Goal: Task Accomplishment & Management: Complete application form

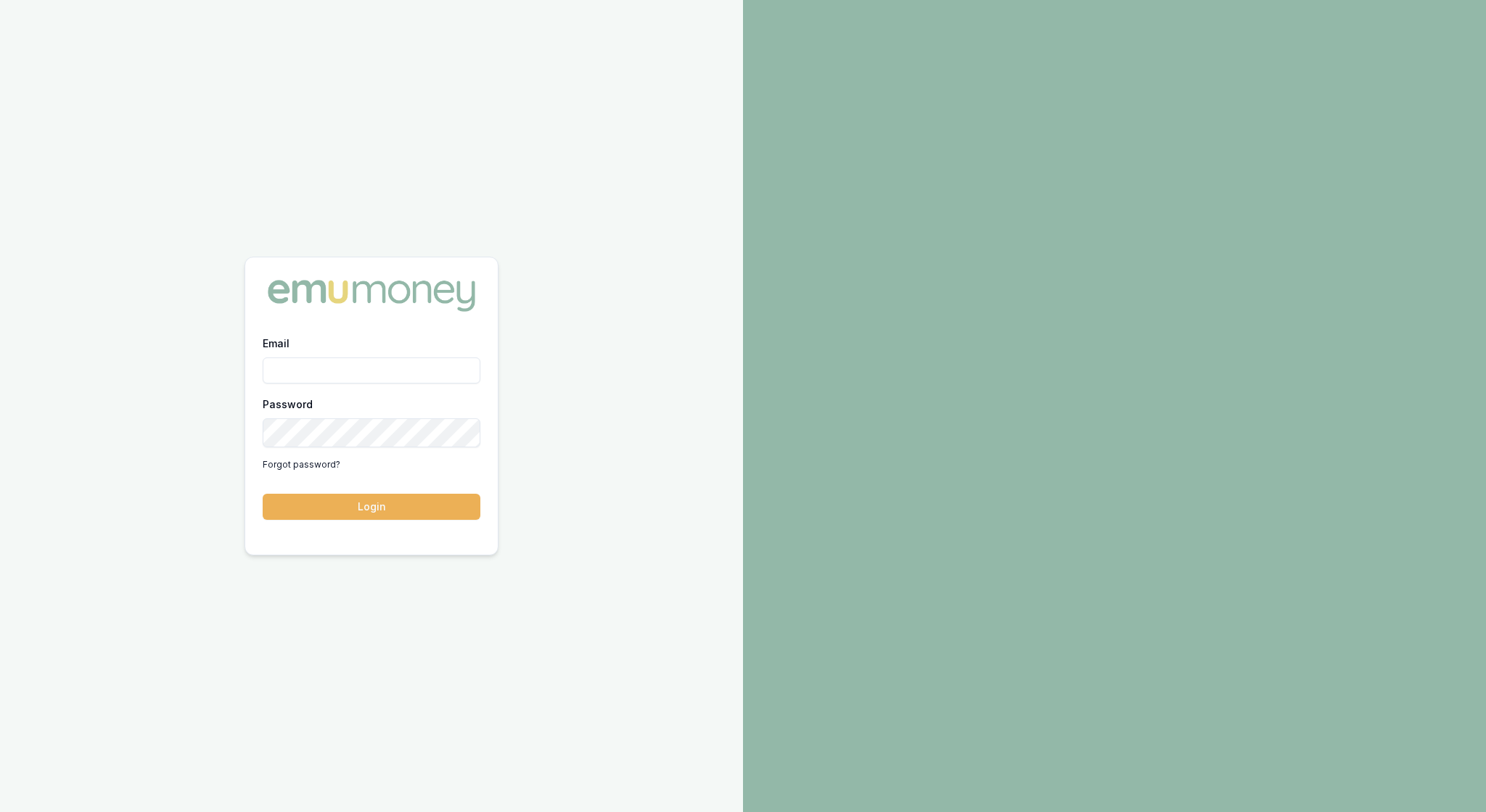
type input "[EMAIL_ADDRESS][PERSON_NAME][DOMAIN_NAME]"
click at [380, 519] on button "Login" at bounding box center [371, 507] width 218 height 26
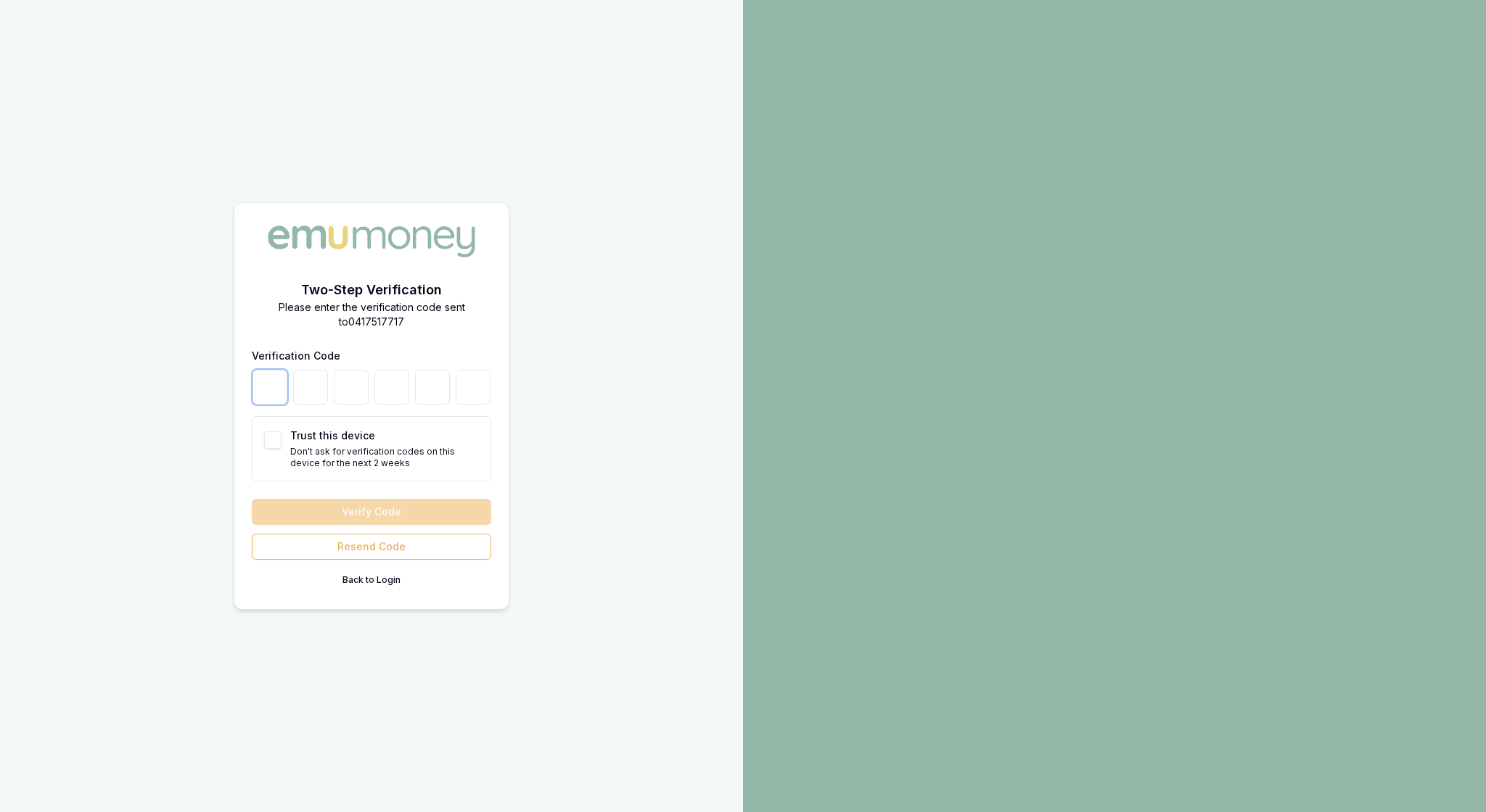
click at [259, 375] on input "number" at bounding box center [269, 387] width 35 height 35
type input "2"
type input "6"
type input "3"
type input "8"
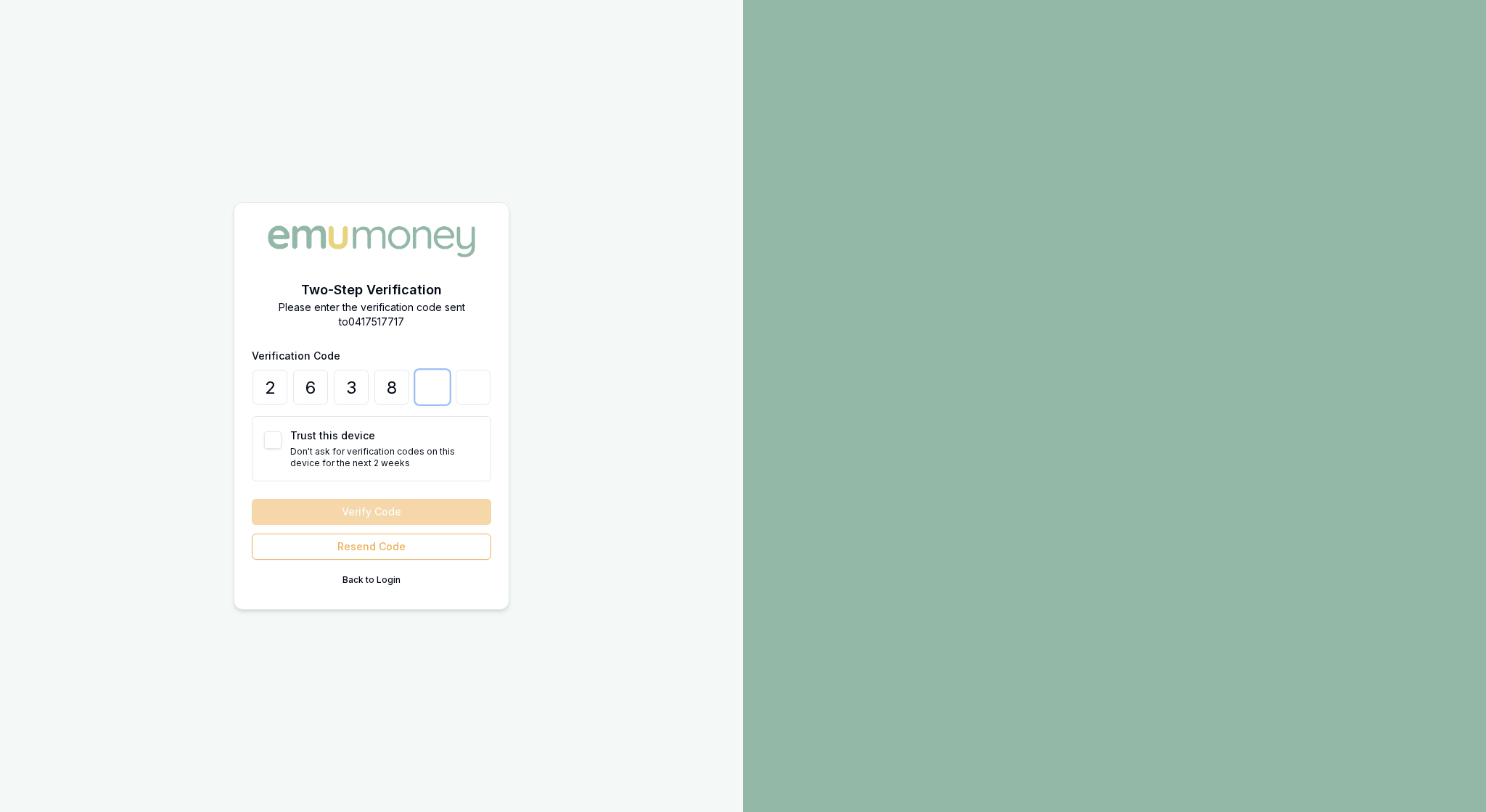
type input "6"
type input "7"
click at [377, 521] on button "Verify Code" at bounding box center [371, 512] width 239 height 26
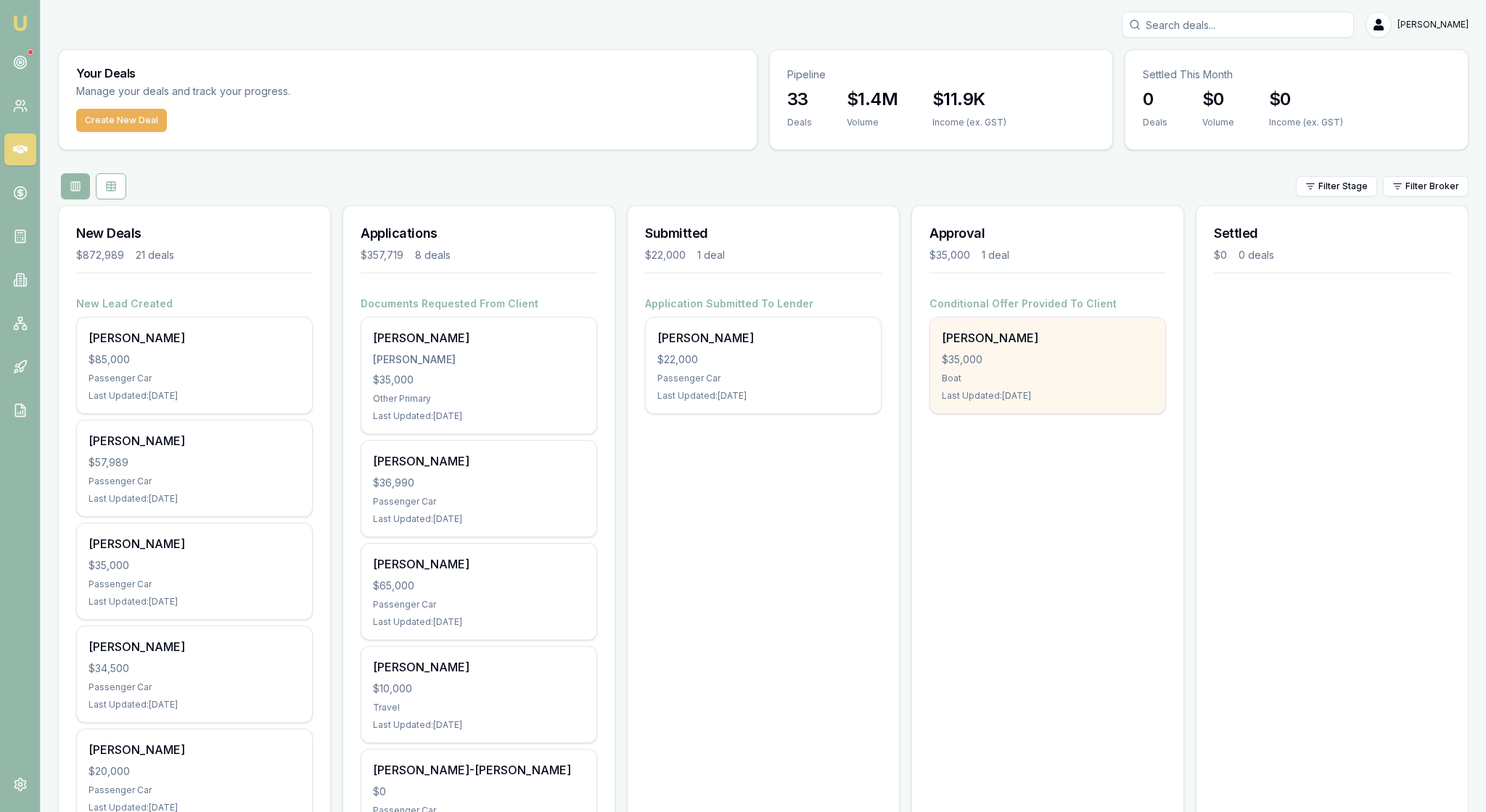
click at [1042, 367] on div "$35,000" at bounding box center [1048, 359] width 212 height 15
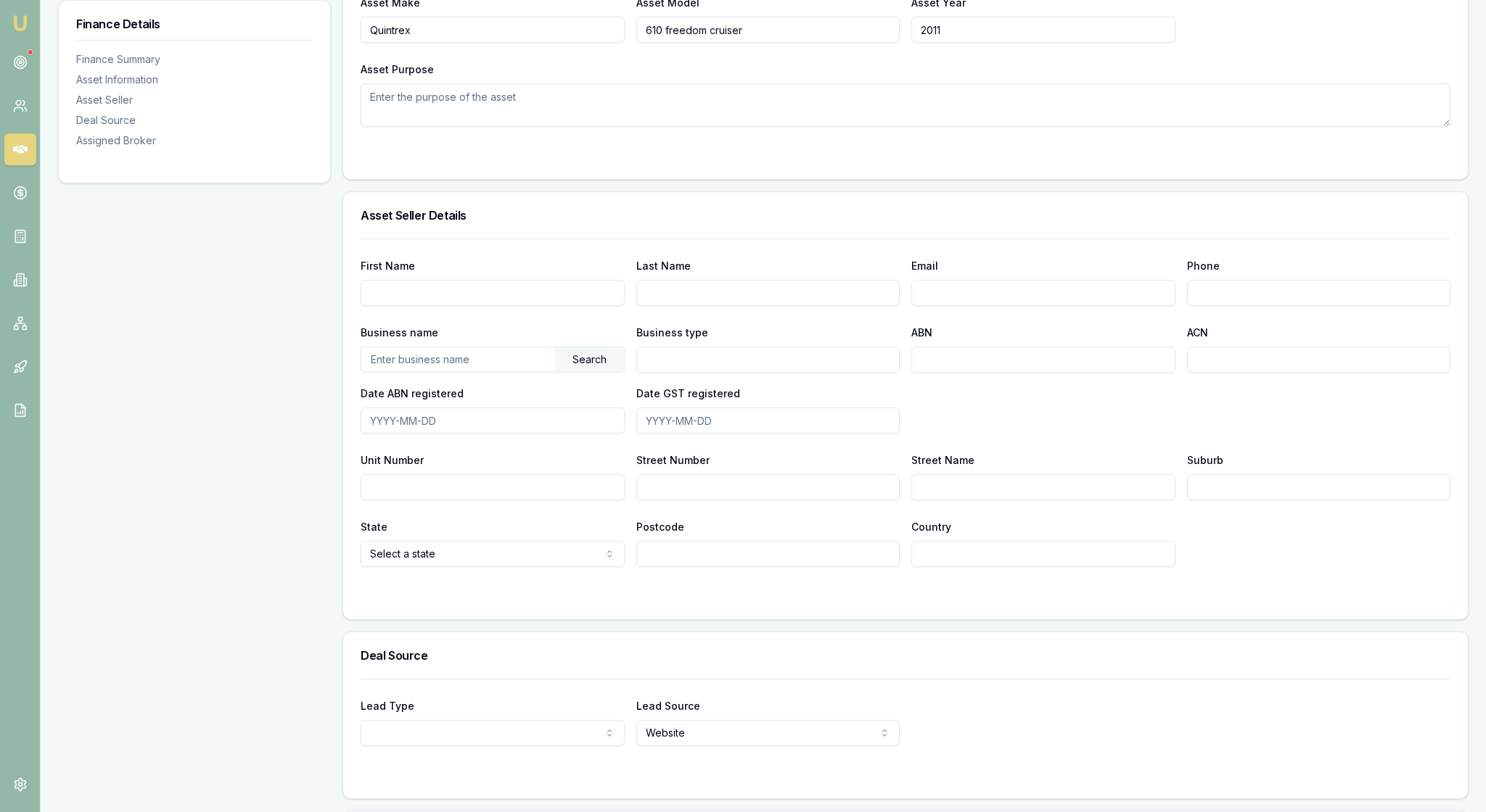
scroll to position [609, 0]
type input "Matthew"
type input "Langmaid"
type input "mflangmaid@gmail.com"
type input "0408 682 509"
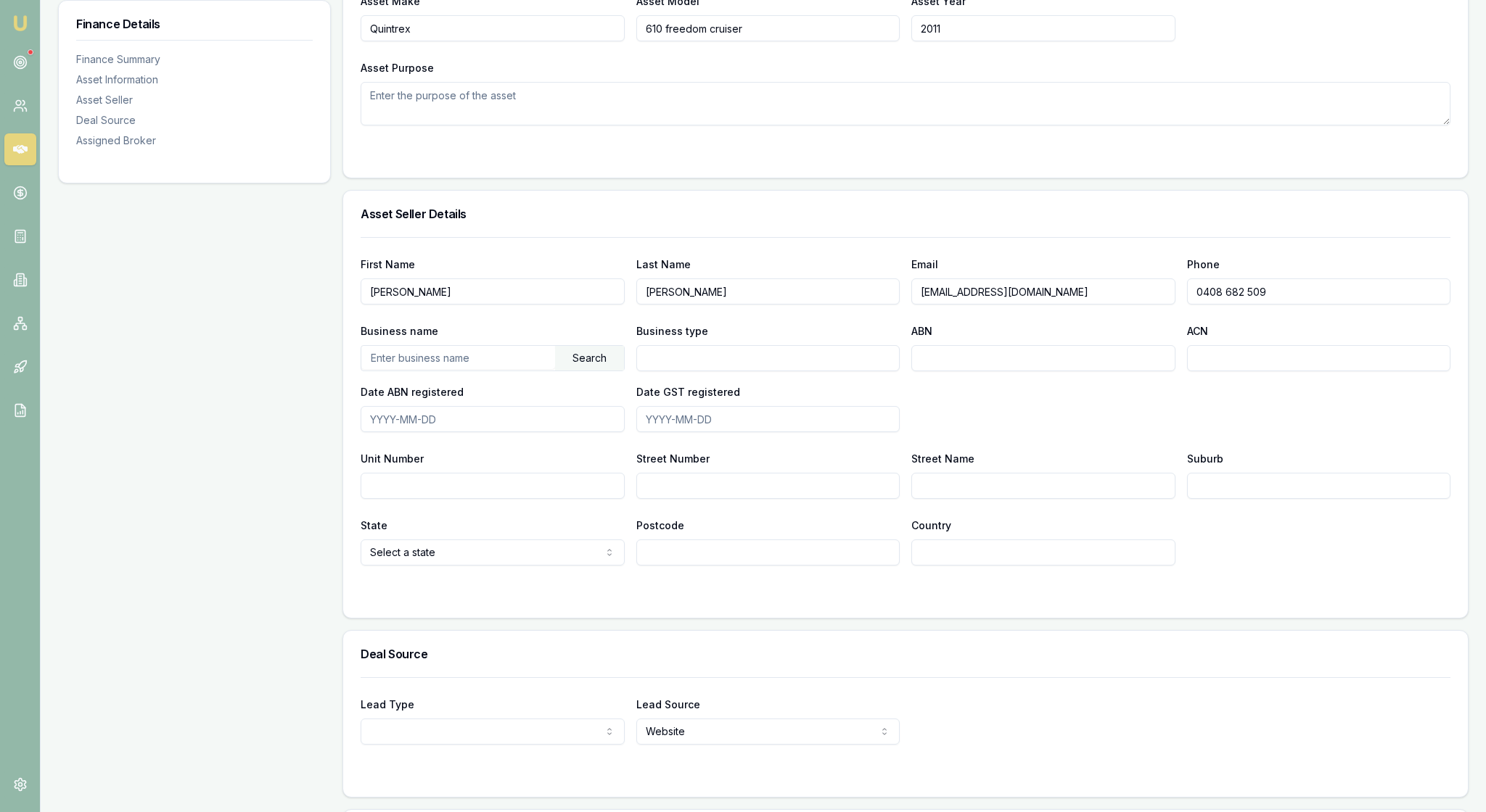
click at [1069, 432] on div "Business name Search Business type ABN ACN Date ABN registered Date GST registe…" at bounding box center [905, 377] width 1090 height 110
click at [1004, 432] on div "Business name Search Business type ABN ACN Date ABN registered Date GST registe…" at bounding box center [905, 377] width 1090 height 110
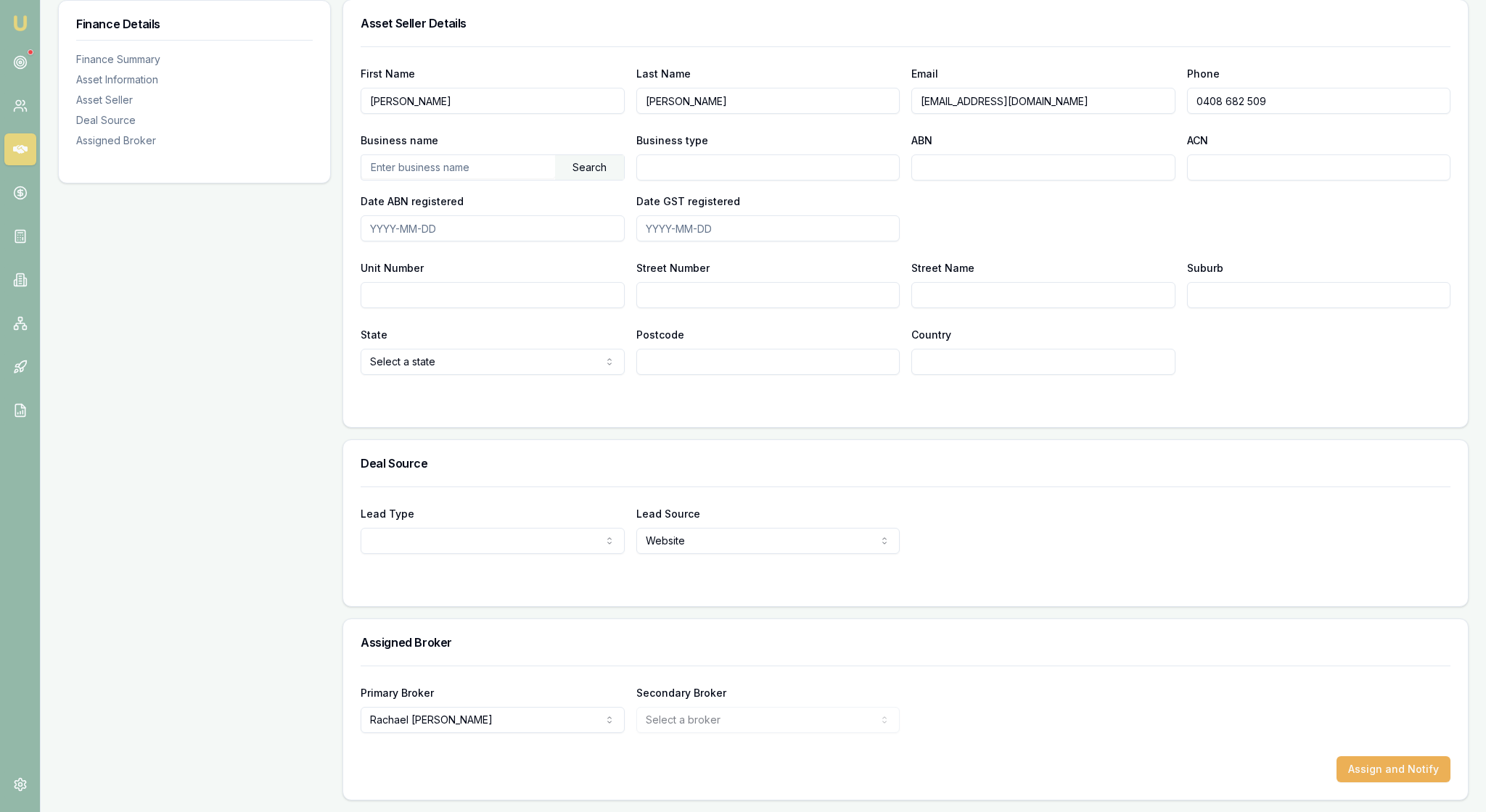
scroll to position [858, 0]
click at [678, 375] on div "First Name Matthew Last Name Langmaid Email mflangmaid@gmail.com Phone 0408 682…" at bounding box center [905, 211] width 1090 height 328
type input "215"
type input "Grays rd"
type input "Doonan"
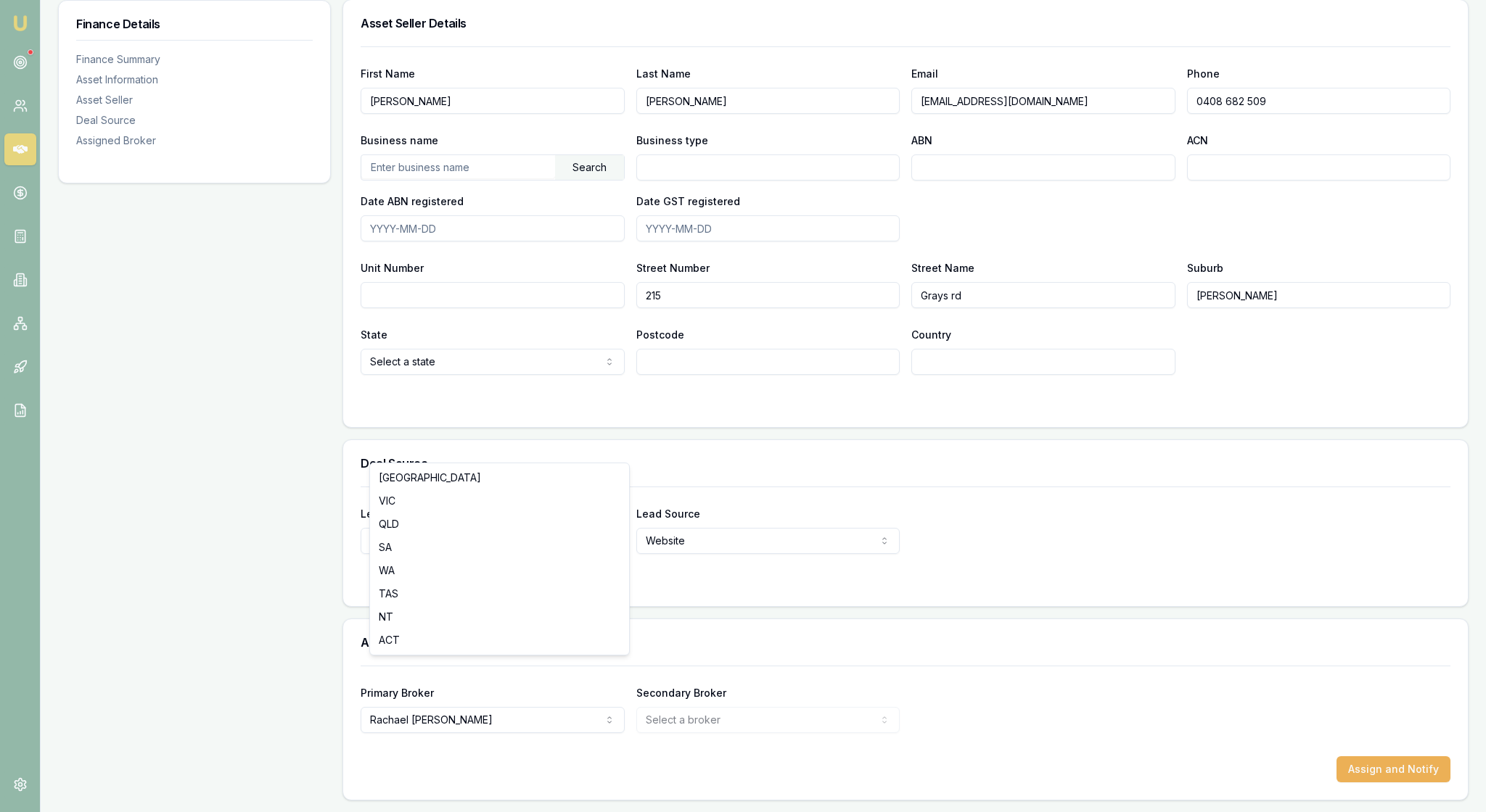
select select "QLD"
type input "4562"
type input "Australia"
click at [860, 427] on div "First Name Matthew Last Name Langmaid Email mflangmaid@gmail.com Phone 0408 682…" at bounding box center [905, 237] width 1124 height 381
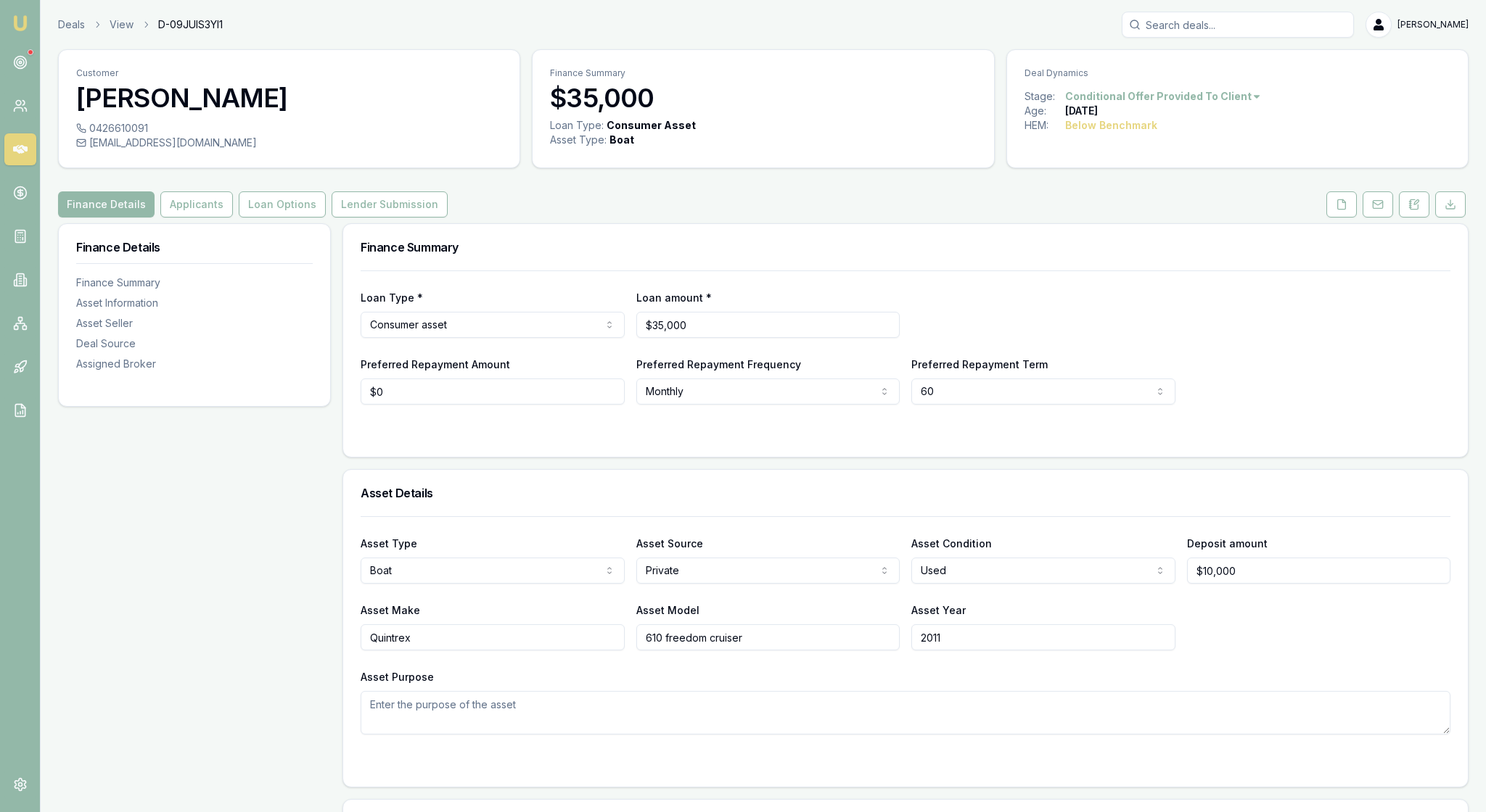
scroll to position [0, 0]
click at [233, 218] on button "Applicants" at bounding box center [197, 204] width 73 height 26
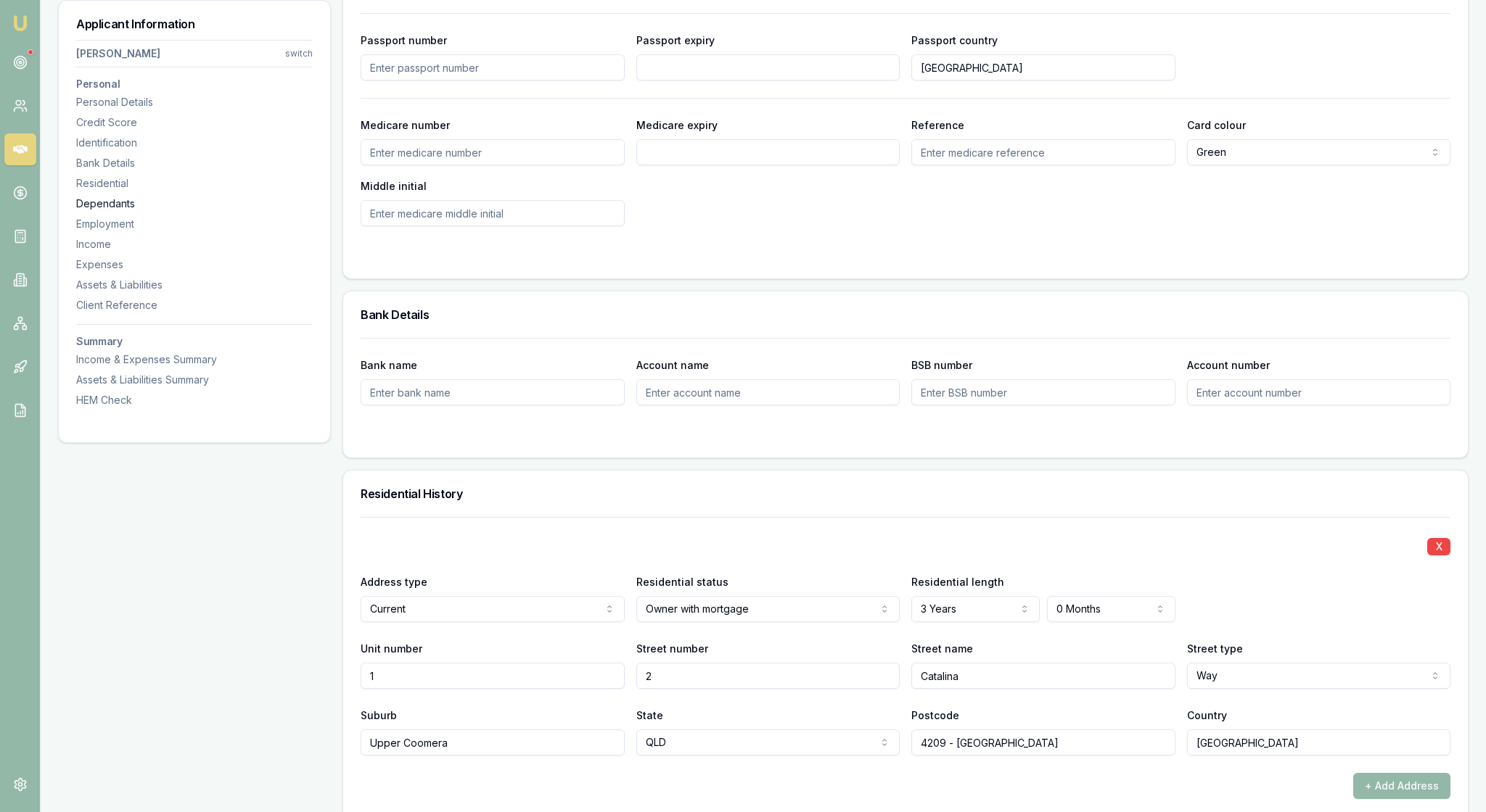
scroll to position [978, 0]
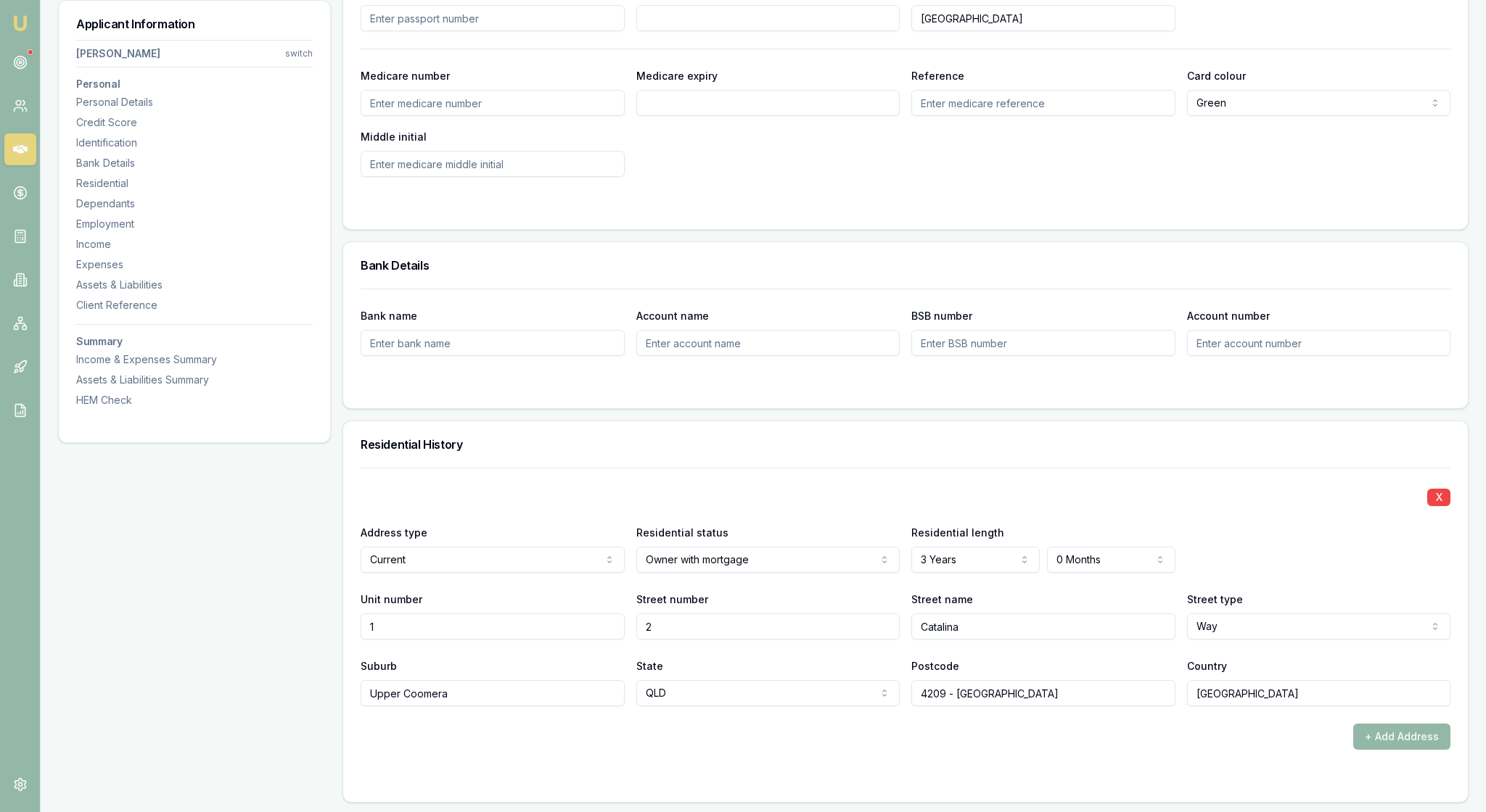
click at [405, 356] on input "Bank name" at bounding box center [492, 343] width 264 height 26
type input "ANZ"
click at [679, 356] on input "Account name" at bounding box center [768, 343] width 264 height 26
type input "Nathan and Lisa Marsden"
click at [971, 356] on input "BSB number" at bounding box center [1043, 343] width 264 height 26
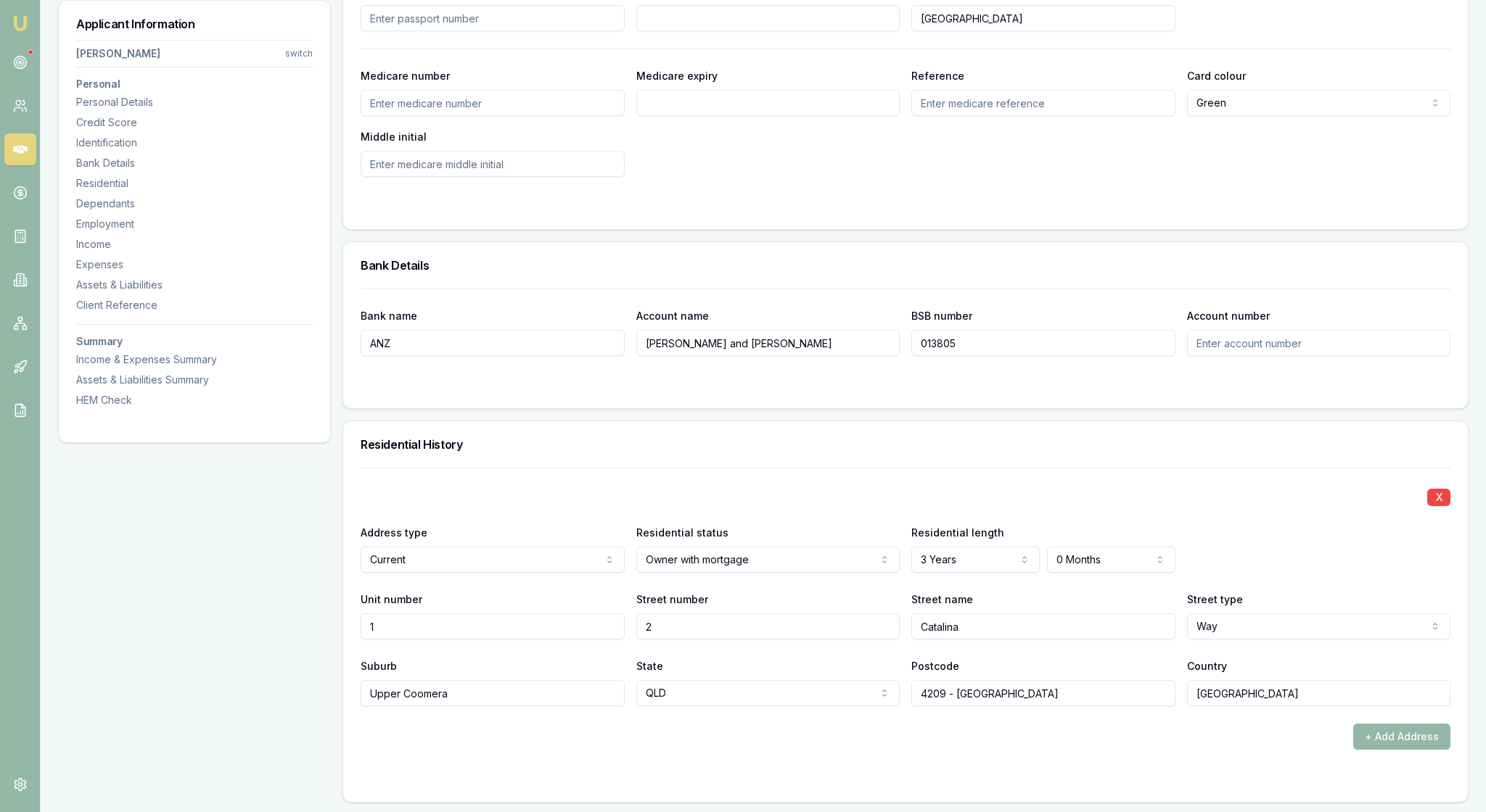
type input "013805"
click at [1227, 356] on input "Account number" at bounding box center [1319, 343] width 264 height 26
type input "516212389"
click at [1217, 409] on div "Bank name ANZ Account name Nathan and Lisa Marsden BSB number 013805 Account nu…" at bounding box center [905, 348] width 1124 height 120
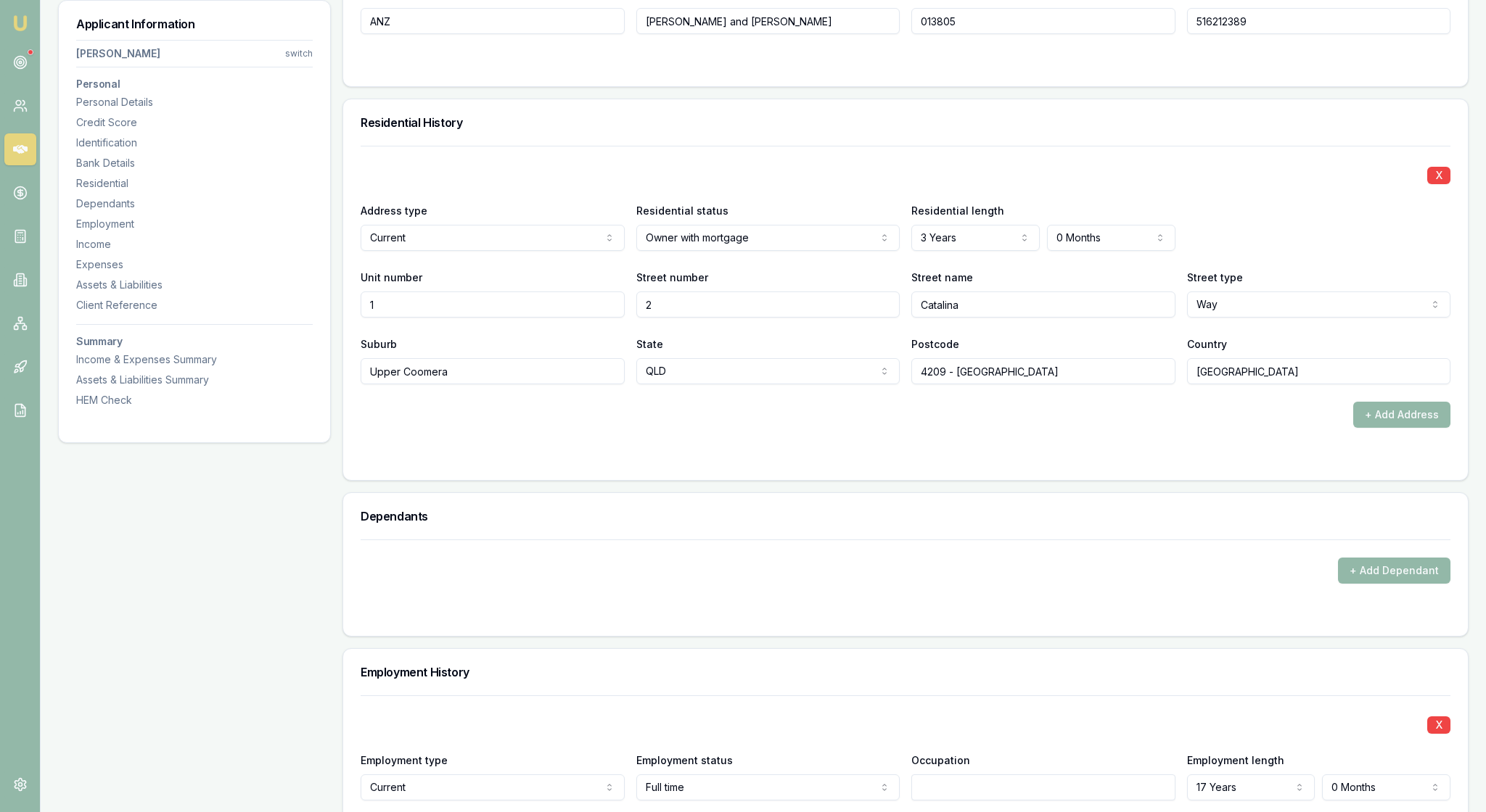
scroll to position [1303, 0]
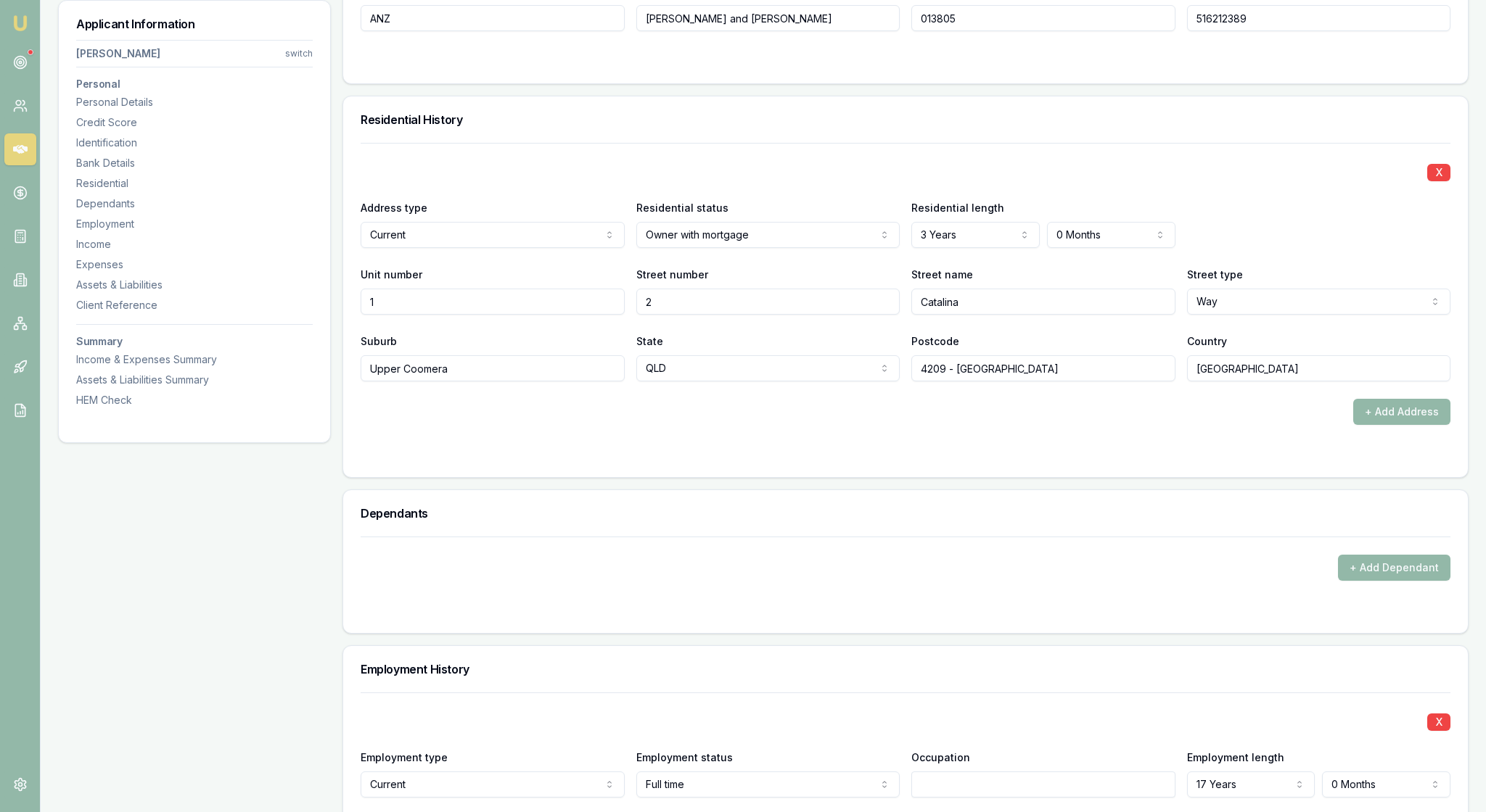
click at [1158, 460] on form "X Address type Current Current Previous Residential status Owner with mortgage …" at bounding box center [905, 301] width 1090 height 317
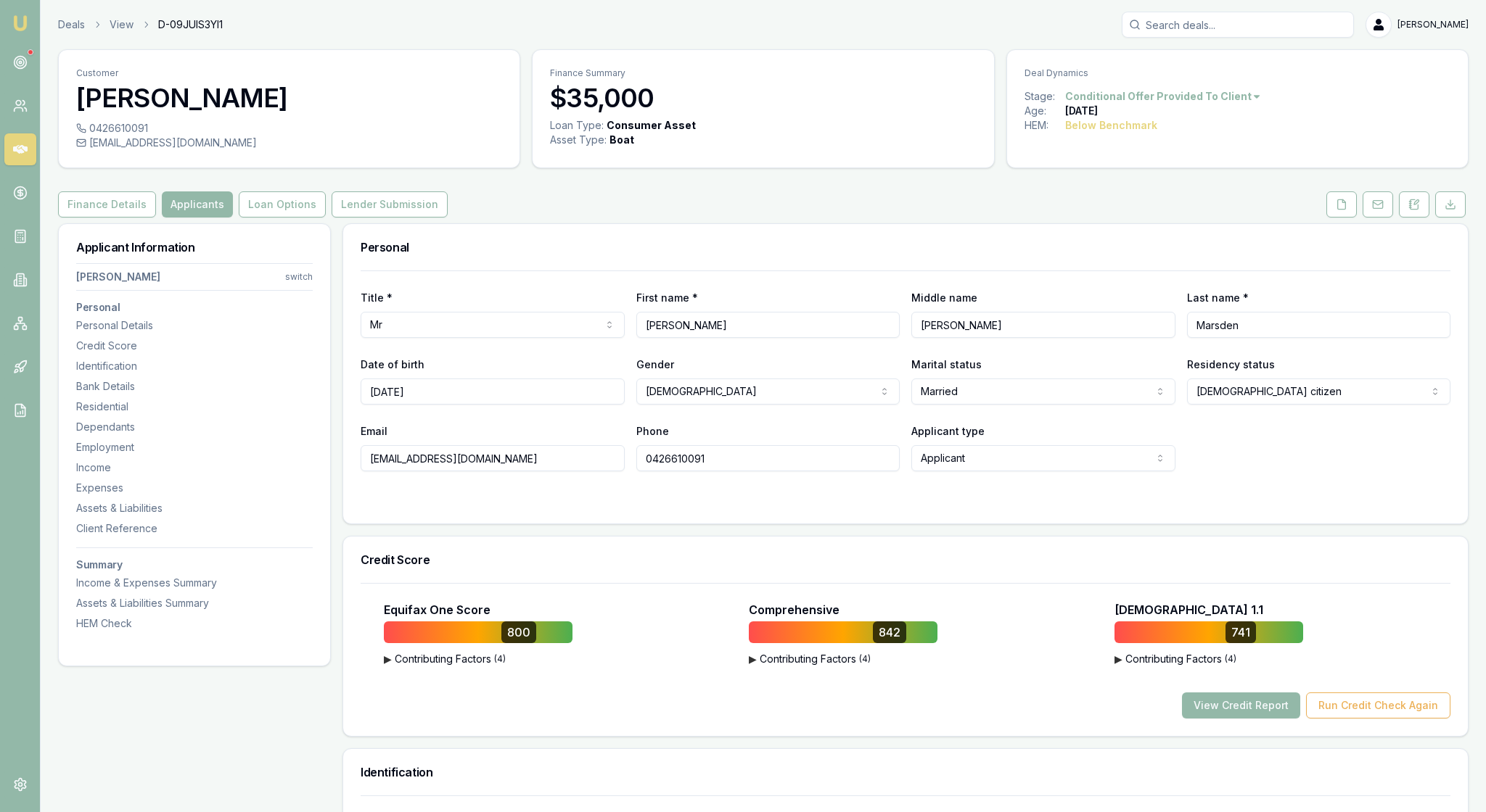
scroll to position [0, 0]
click at [438, 218] on button "Lender Submission" at bounding box center [390, 204] width 116 height 26
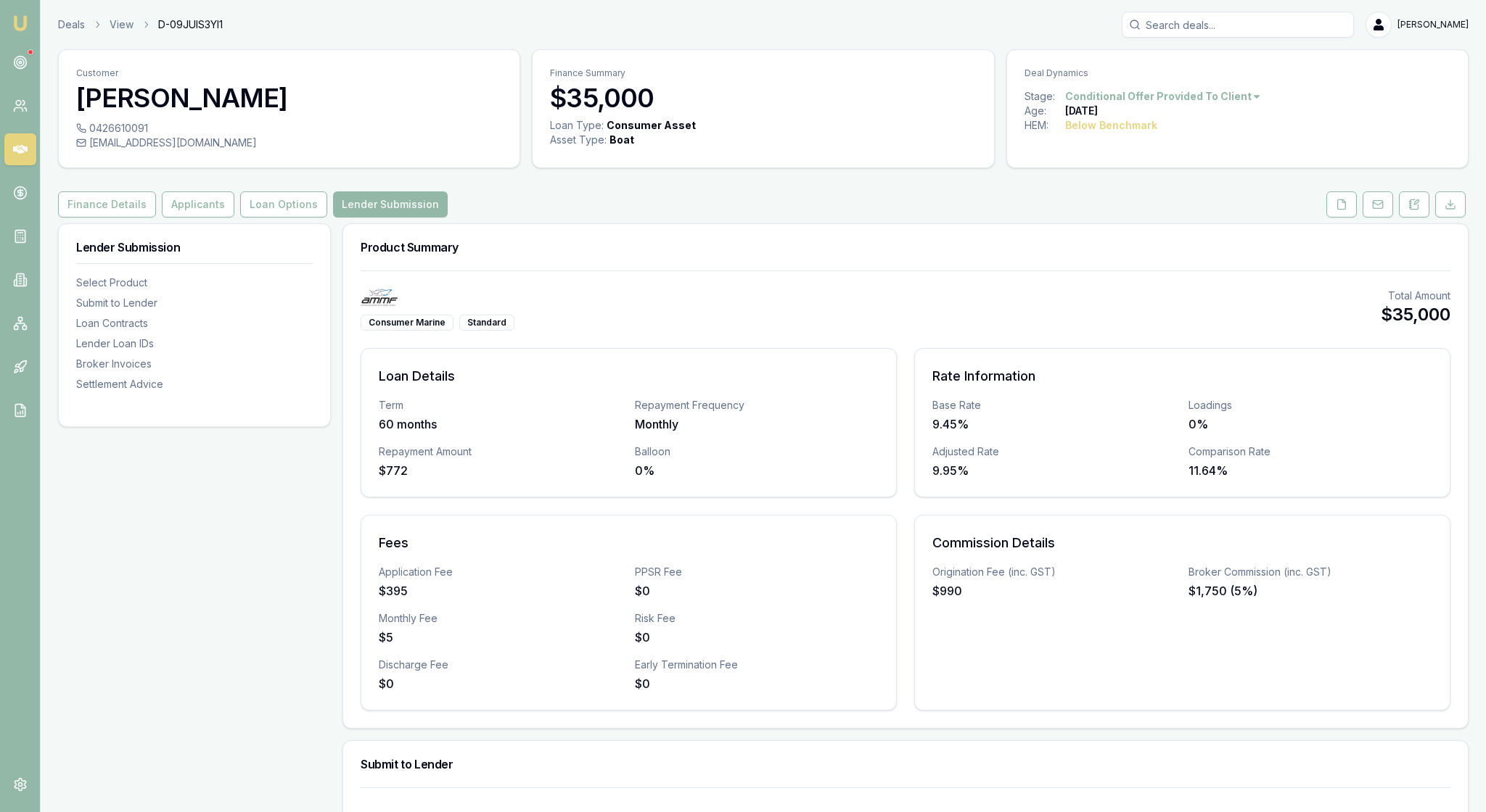
click at [894, 331] on div "Consumer Marine Standard Total Amount $35,000" at bounding box center [905, 310] width 1090 height 42
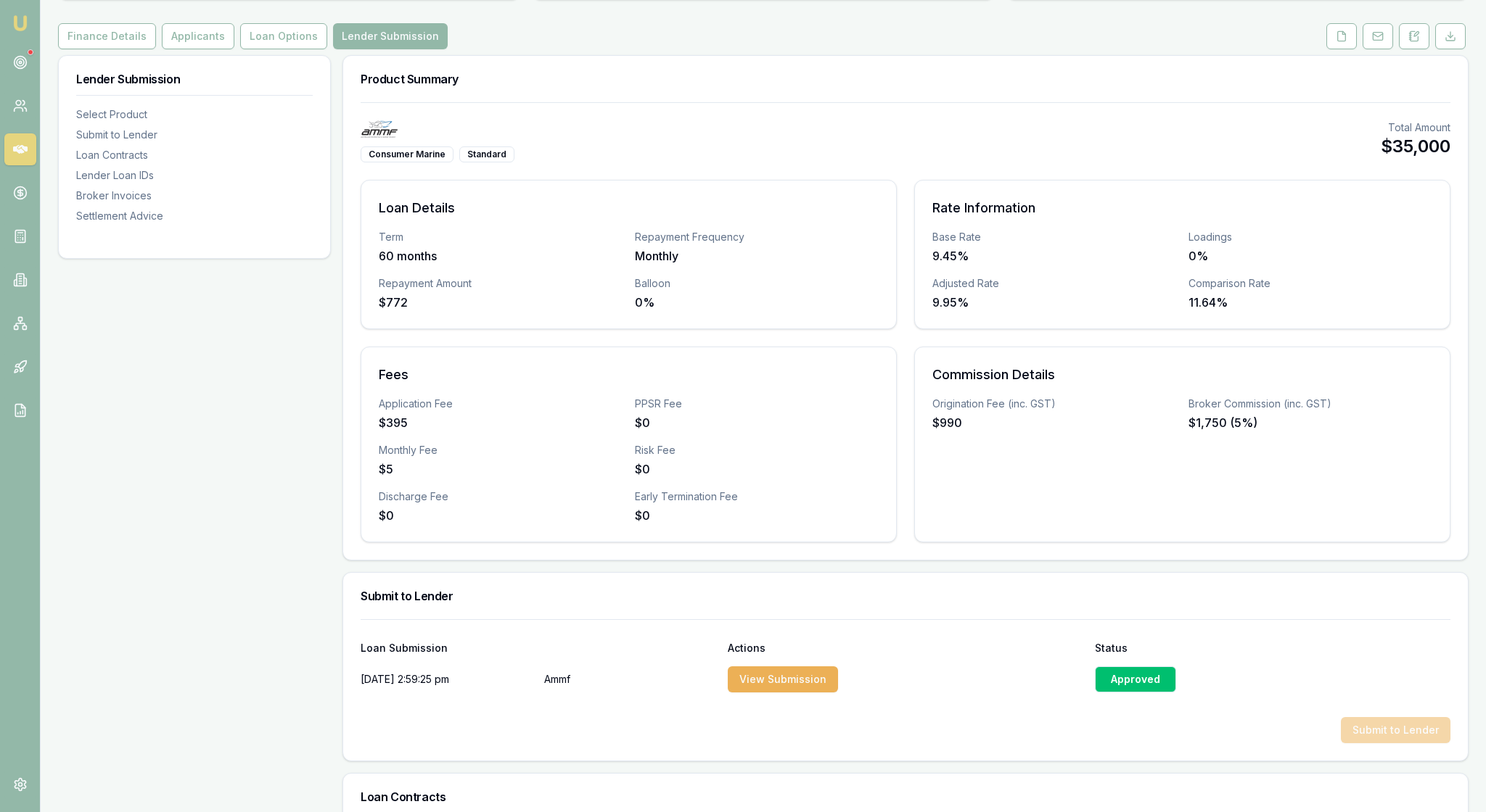
scroll to position [-12, 0]
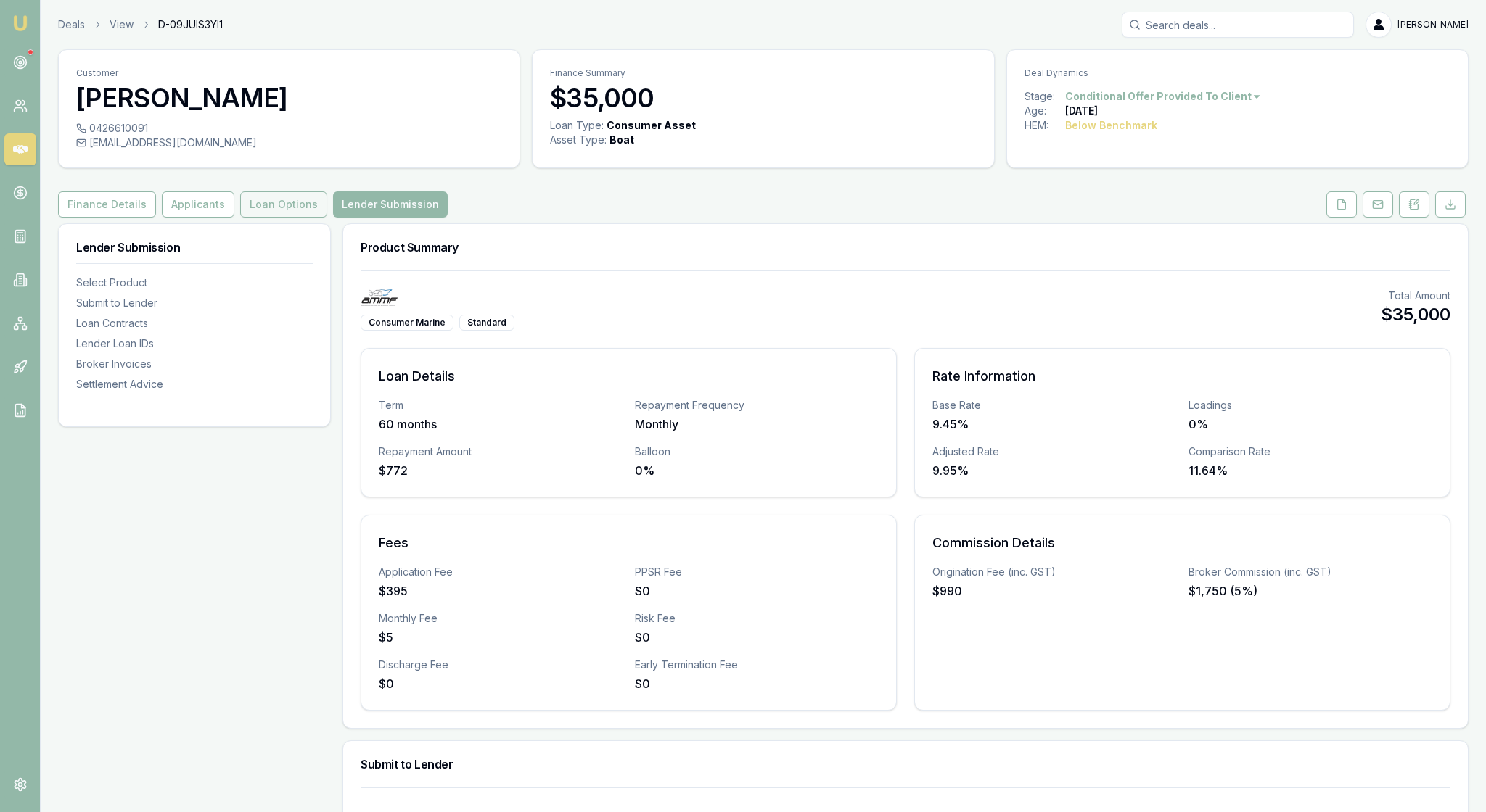
click at [328, 218] on button "Loan Options" at bounding box center [283, 204] width 87 height 26
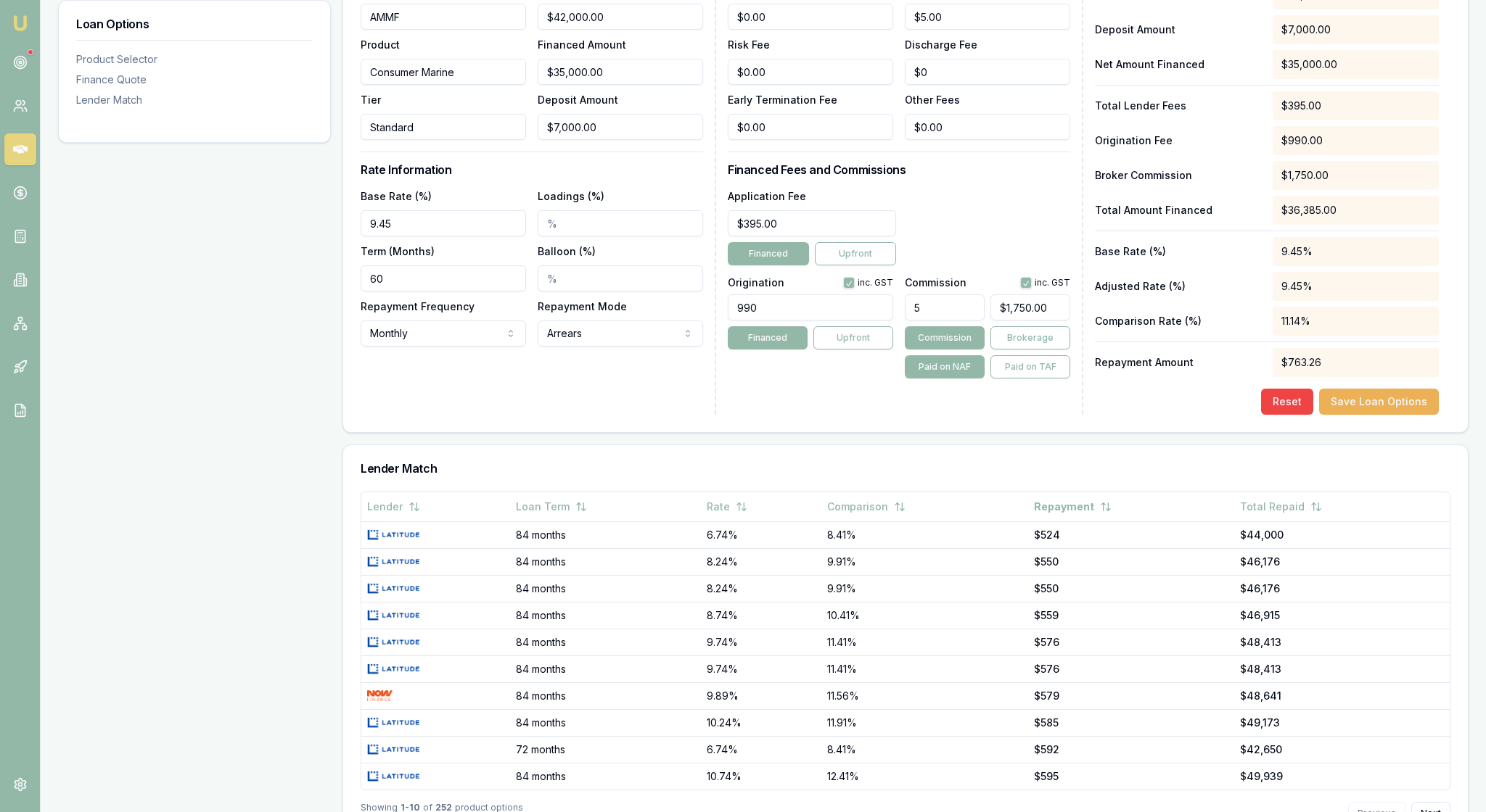
scroll to position [470, 0]
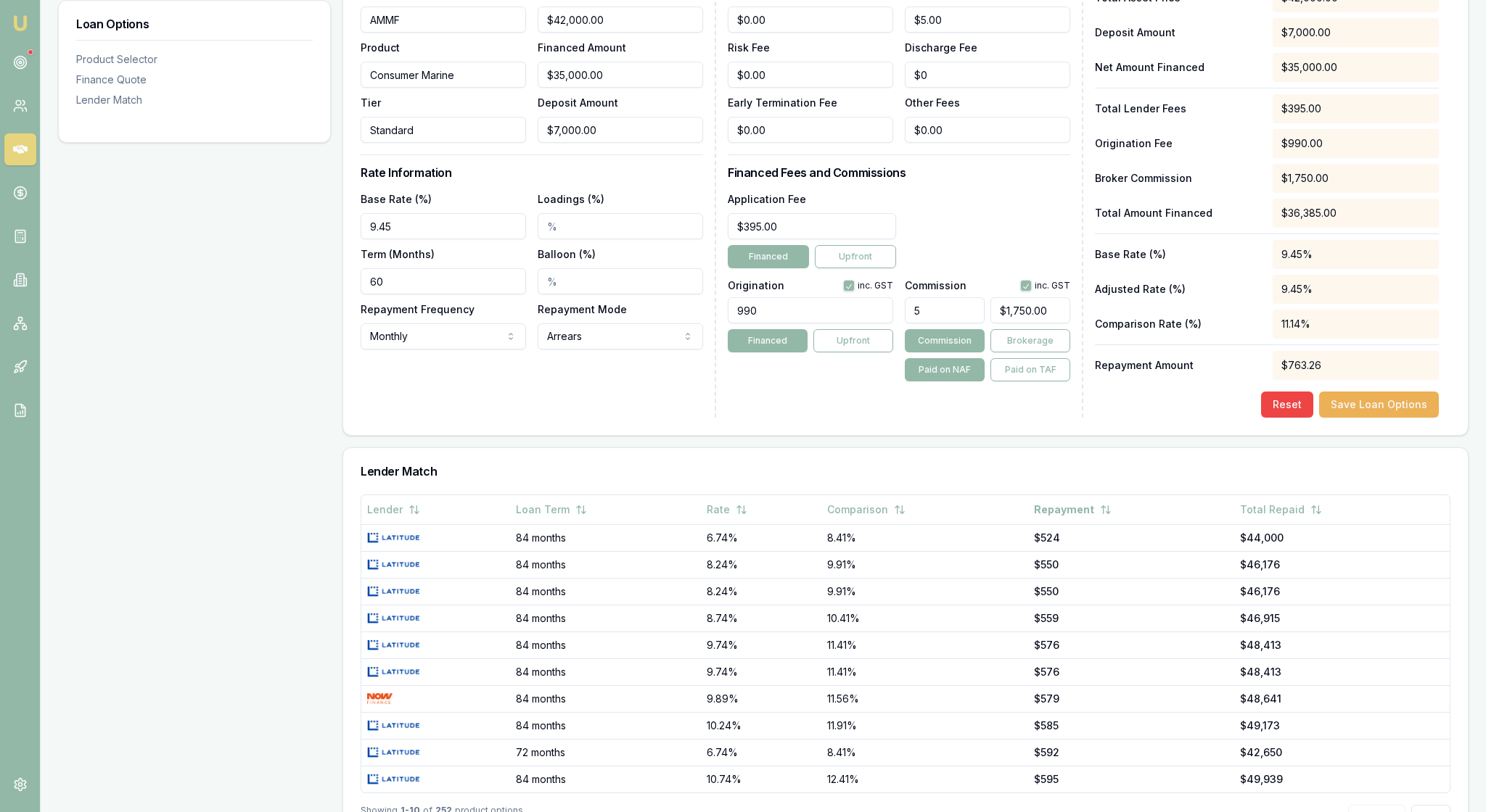
drag, startPoint x: 940, startPoint y: 408, endPoint x: 888, endPoint y: 406, distance: 52.0
click at [888, 382] on div "Origination inc. GST 990 Financed Upfront Commission inc. GST 5 $1,750.00 Commi…" at bounding box center [899, 327] width 342 height 108
type input "$0.00"
type input "0"
click at [1035, 324] on input "0" at bounding box center [1030, 310] width 80 height 26
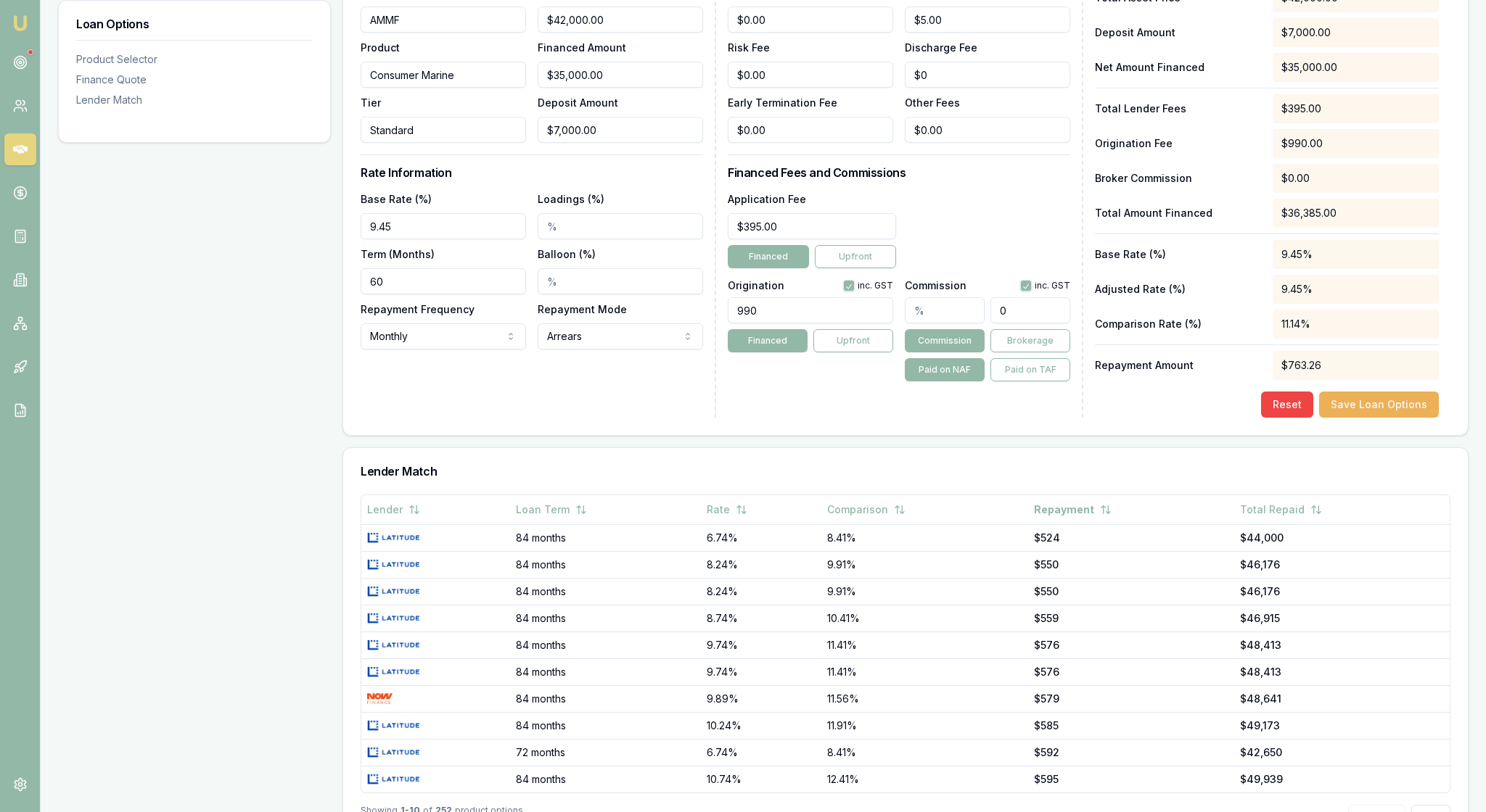
drag, startPoint x: 1035, startPoint y: 405, endPoint x: 973, endPoint y: 403, distance: 62.0
click at [973, 324] on div "0" at bounding box center [987, 307] width 166 height 32
type input "0.0035714285714285718"
type input "1"
type input "0.06428571428571428"
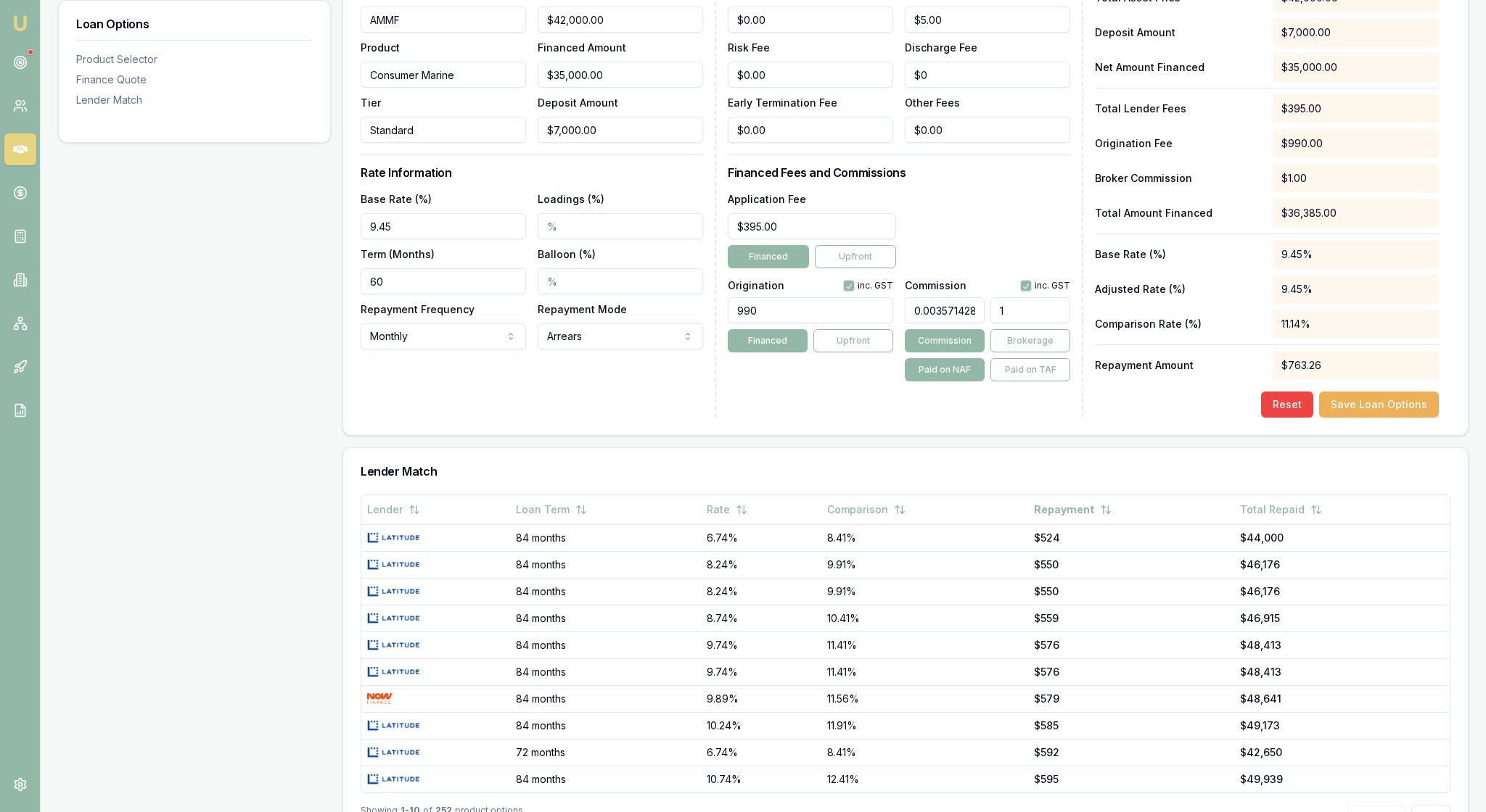
type input "18"
type input "0.65"
type input "182"
type input "6.5"
type input "1820."
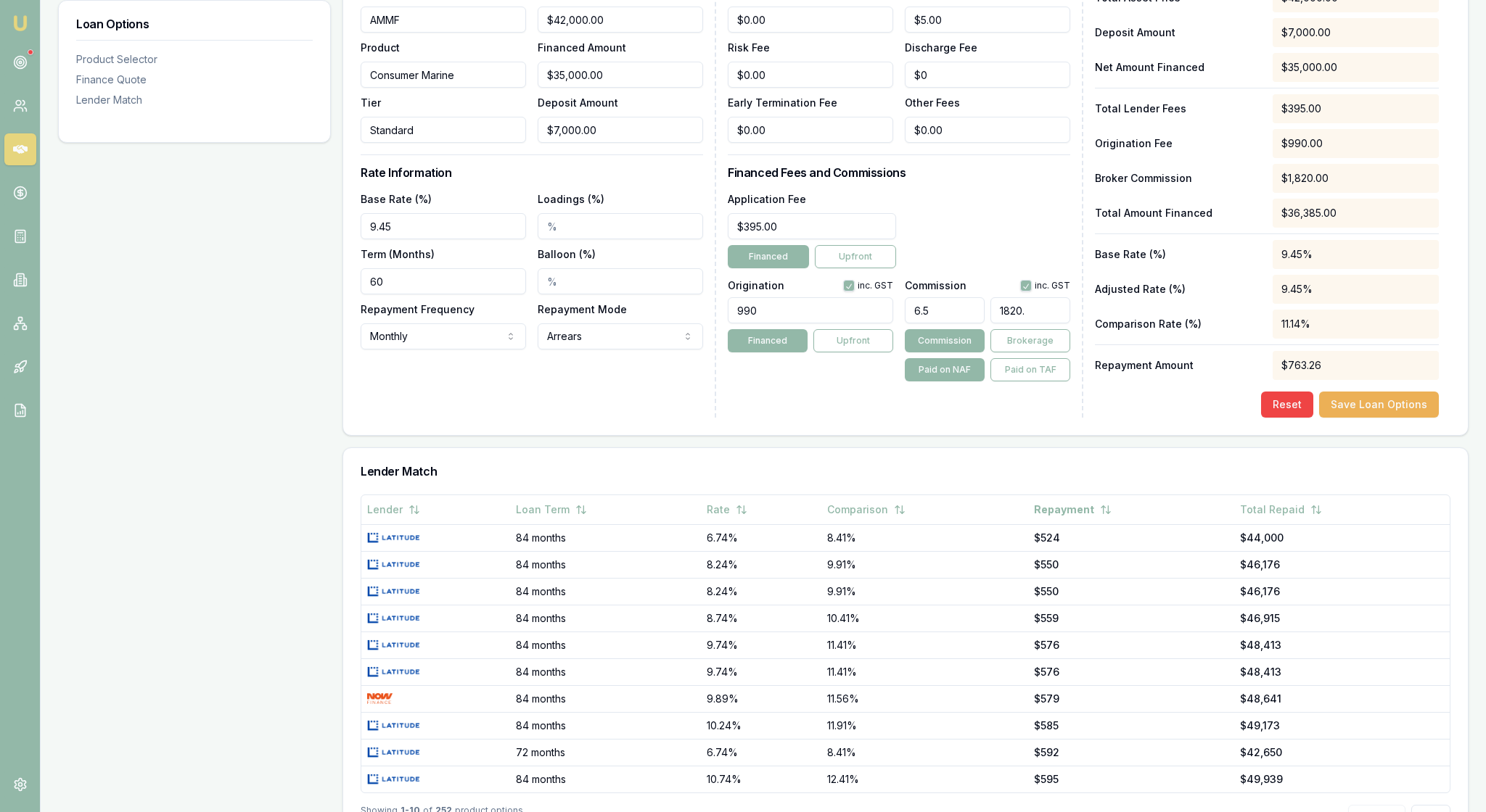
type input "6.500357142857142"
type input "1820.1"
type input "6.500535714285714"
click at [1019, 269] on div "Application Fee $395.00 Financed Upfront" at bounding box center [899, 229] width 342 height 78
drag, startPoint x: 1001, startPoint y: 406, endPoint x: 1083, endPoint y: 406, distance: 82.0
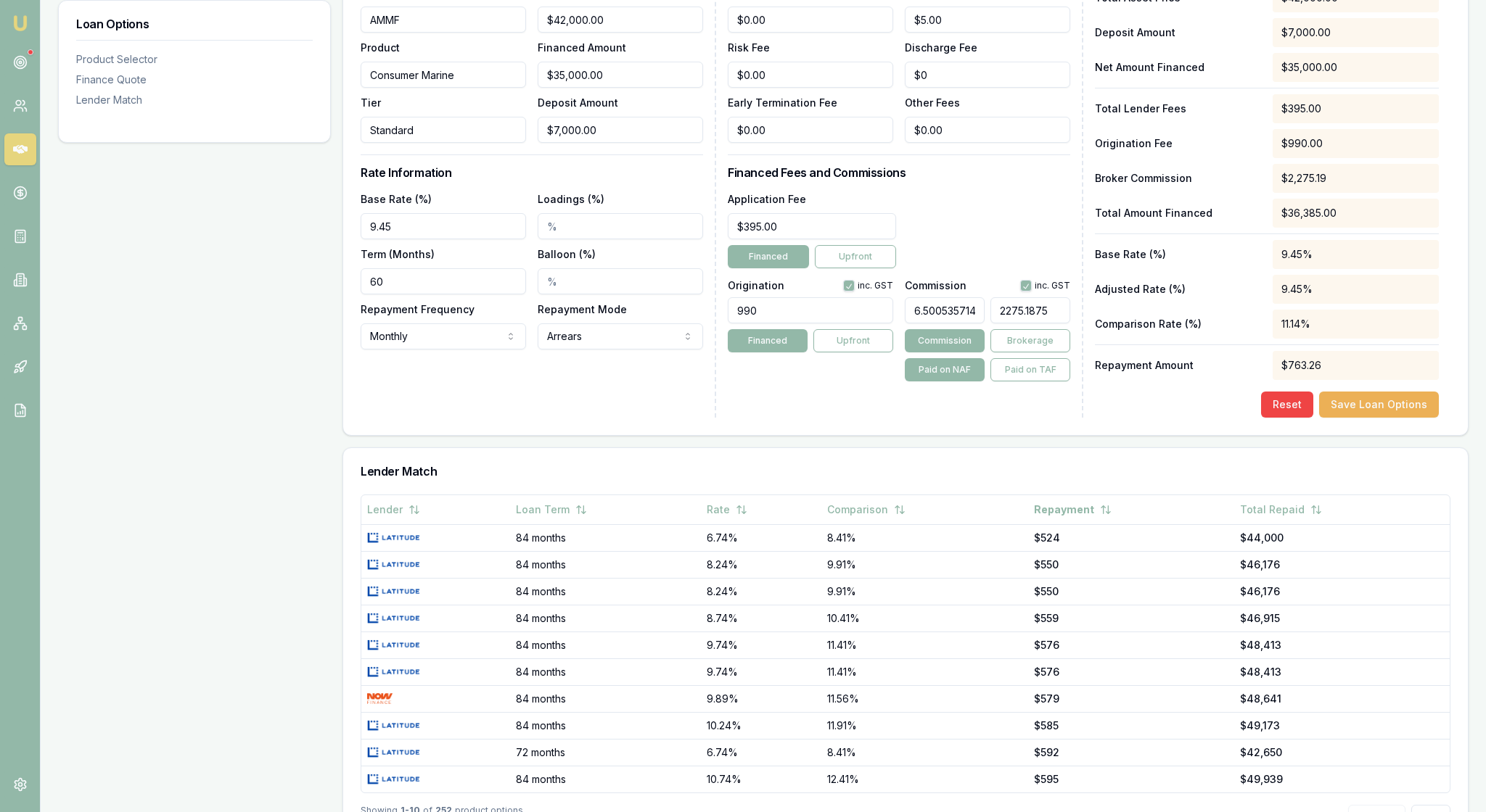
click at [1083, 406] on div "Loan Details Lender AMMF Product Consumer Marine Tier Standard Total Asset Cost…" at bounding box center [905, 192] width 1090 height 452
type input "$2,275.19"
drag, startPoint x: 918, startPoint y: 405, endPoint x: 1006, endPoint y: 409, distance: 88.1
click at [1006, 324] on div "6.500535714285714 $2,275.19" at bounding box center [987, 307] width 166 height 32
type input "6"
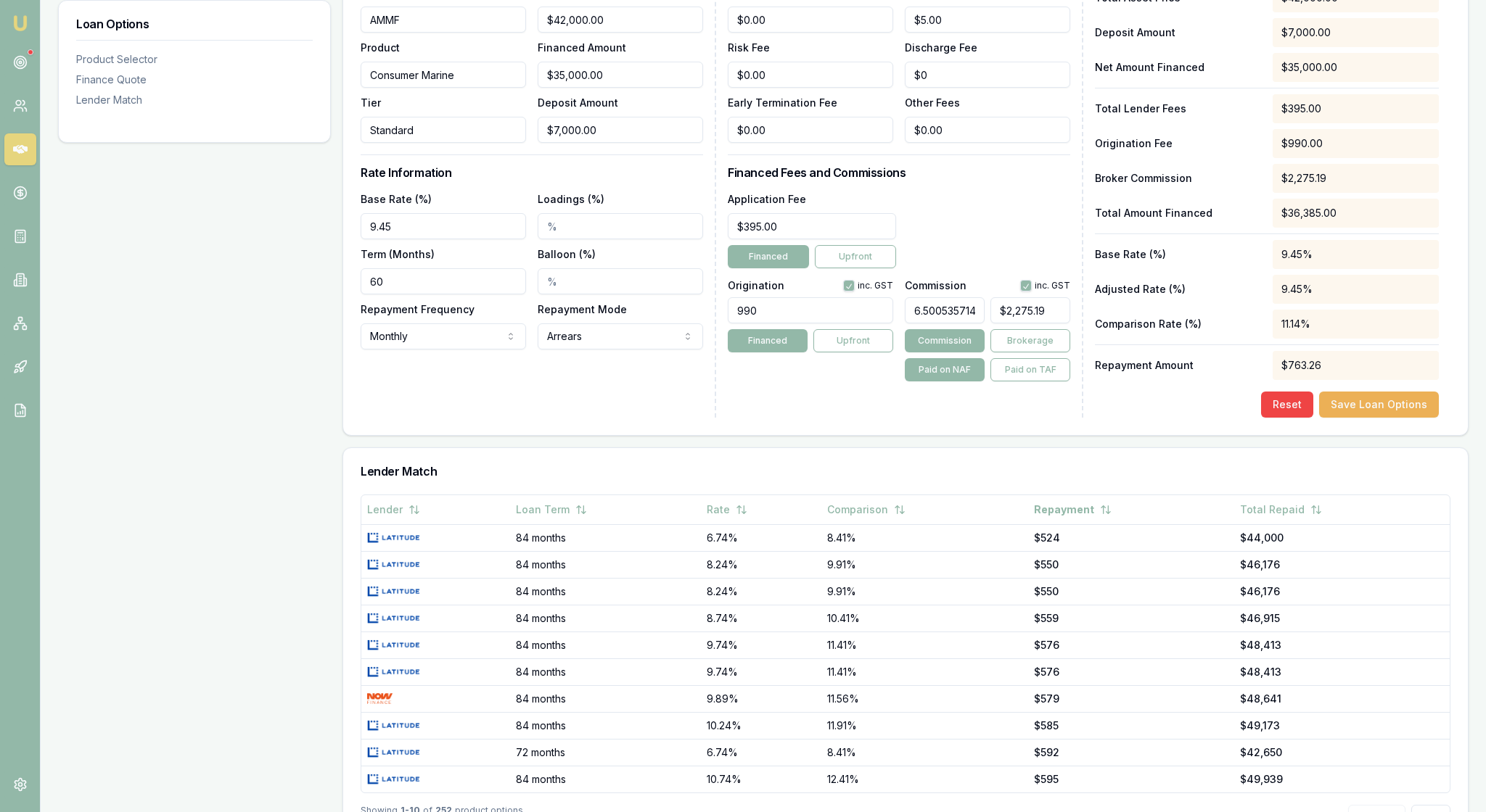
type input "$2,100.00"
click at [970, 418] on div "Lender Fees PPSR Fee $0.00 Monthly Fee $5.00 Risk Fee $0.00 Discharge Fee $0 Ea…" at bounding box center [905, 192] width 355 height 452
drag, startPoint x: 915, startPoint y: 406, endPoint x: 985, endPoint y: 403, distance: 70.1
click at [983, 324] on input "6.00%" at bounding box center [944, 310] width 80 height 26
type input "5"
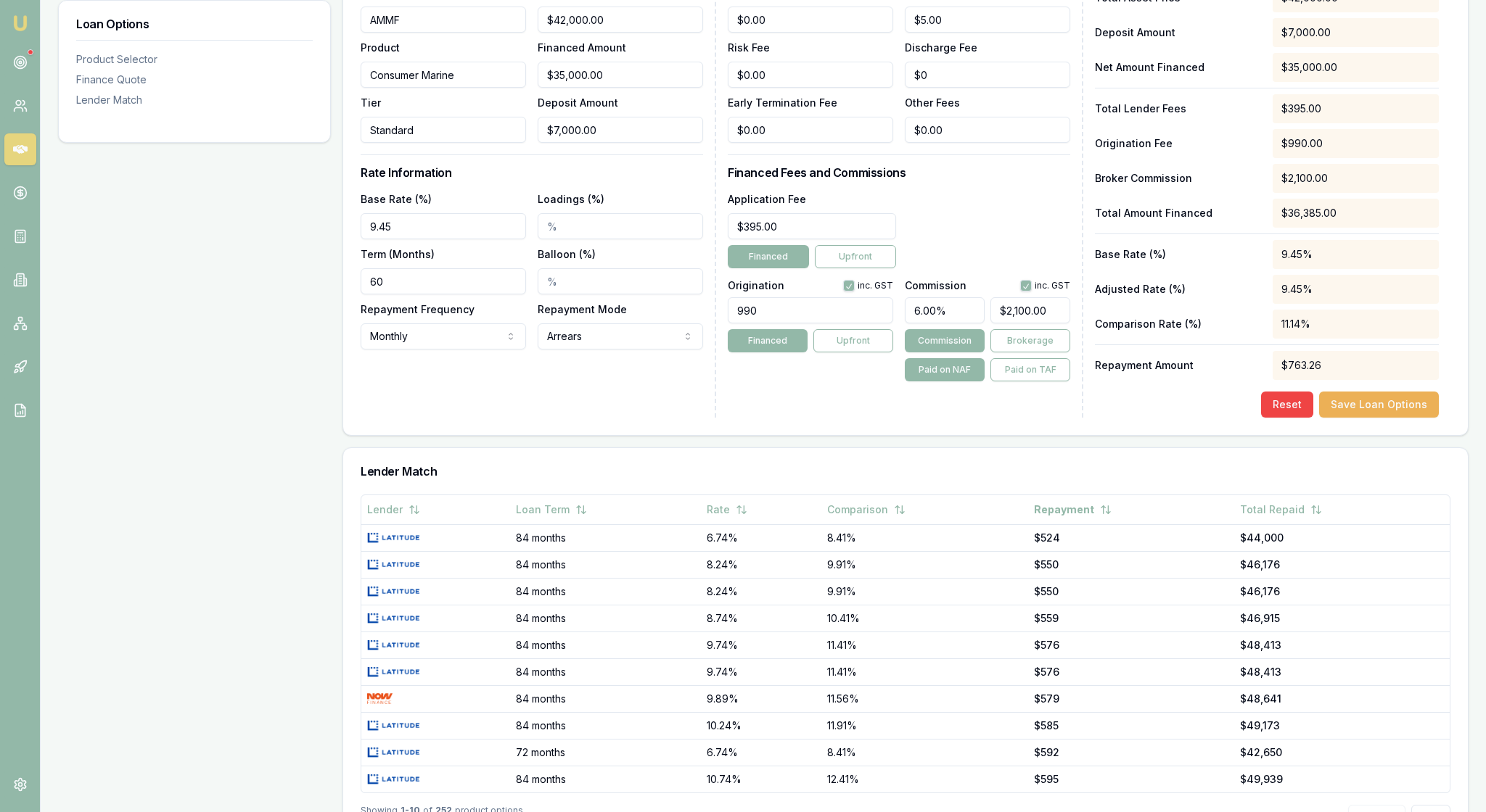
type input "$1,750.00"
type input "5.00%"
click at [991, 418] on div "Lender Fees PPSR Fee $0.00 Monthly Fee $5.00 Risk Fee $0.00 Discharge Fee $0 Ea…" at bounding box center [905, 192] width 355 height 452
type input "1750"
drag, startPoint x: 1000, startPoint y: 405, endPoint x: 1066, endPoint y: 406, distance: 66.0
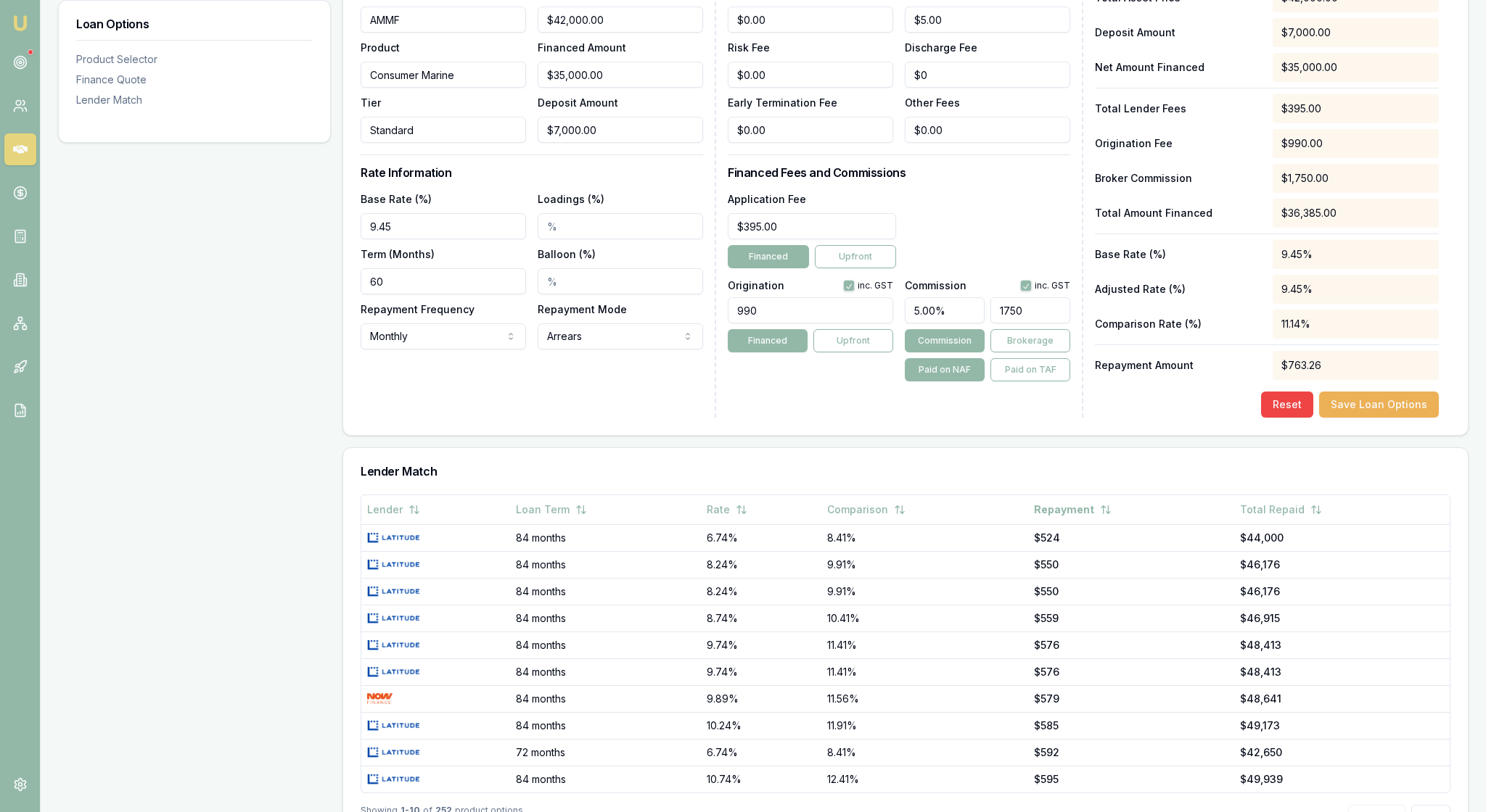
click at [1066, 324] on input "1750" at bounding box center [1030, 310] width 80 height 26
type input "0.0035714285714285718"
type input "1"
type input "0.06428571428571428"
type input "18"
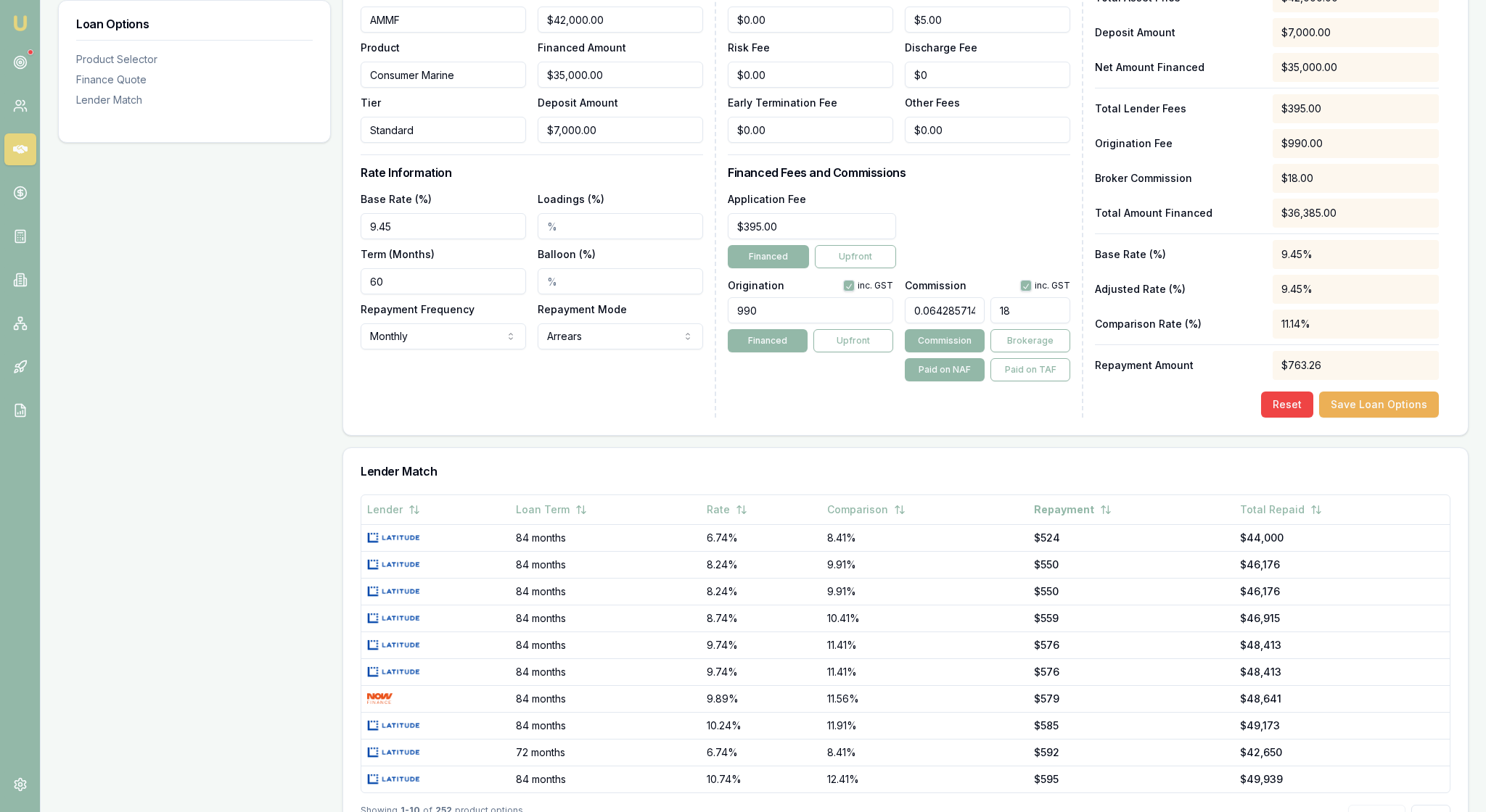
type input "0.65"
type input "182"
type input "6.5"
click at [1066, 324] on input "1820" at bounding box center [1030, 310] width 80 height 26
click at [1031, 418] on div "Lender Fees PPSR Fee $0.00 Monthly Fee $5.00 Risk Fee $0.00 Discharge Fee $0 Ea…" at bounding box center [905, 192] width 355 height 452
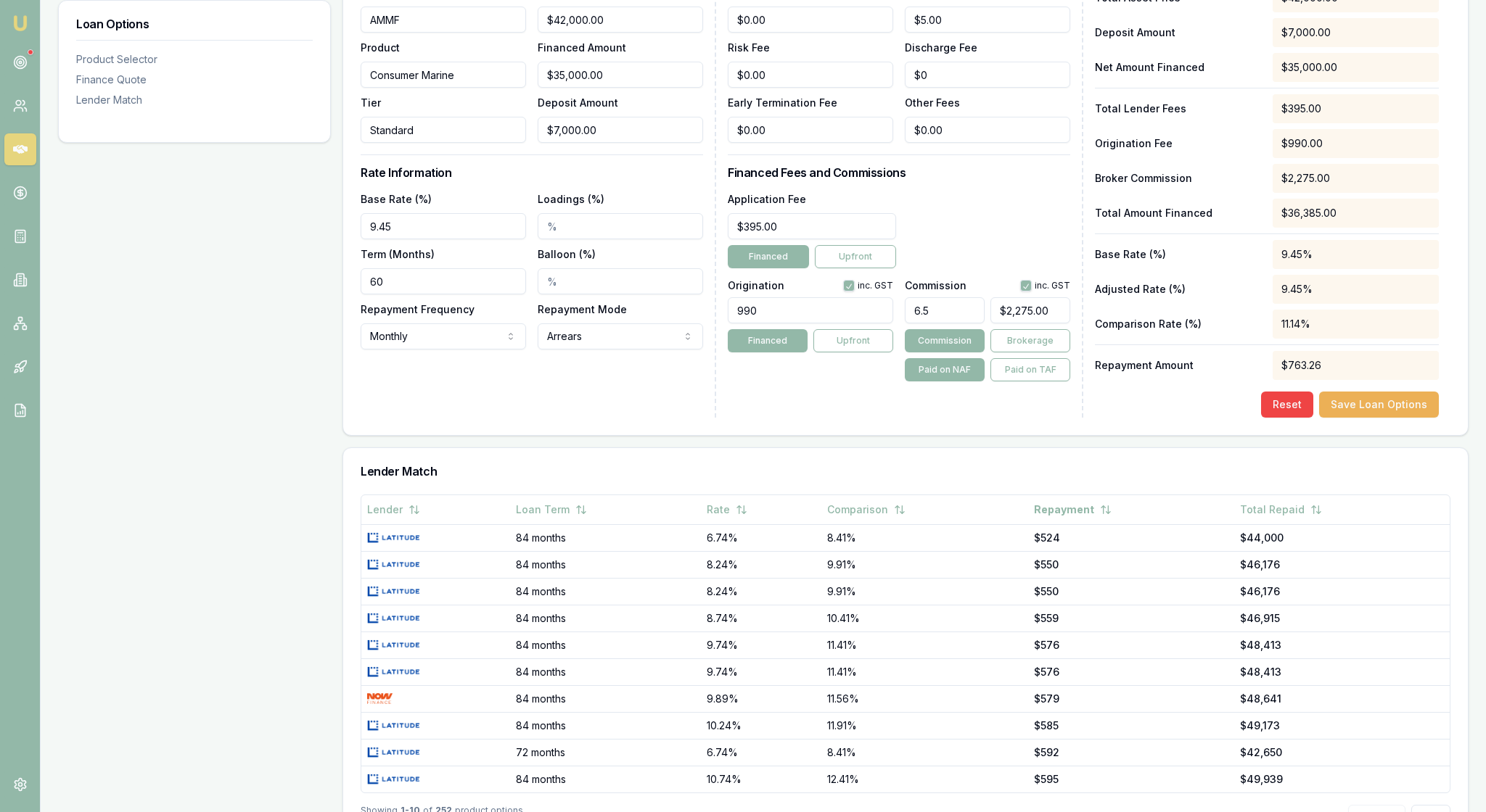
type input "2275"
drag, startPoint x: 1003, startPoint y: 408, endPoint x: 1071, endPoint y: 408, distance: 68.0
click at [1071, 408] on div "Lender Fees PPSR Fee $0.00 Monthly Fee $5.00 Risk Fee $0.00 Discharge Fee $0 Ea…" at bounding box center [905, 192] width 355 height 452
type input "0.0035714285714285718"
type input "1"
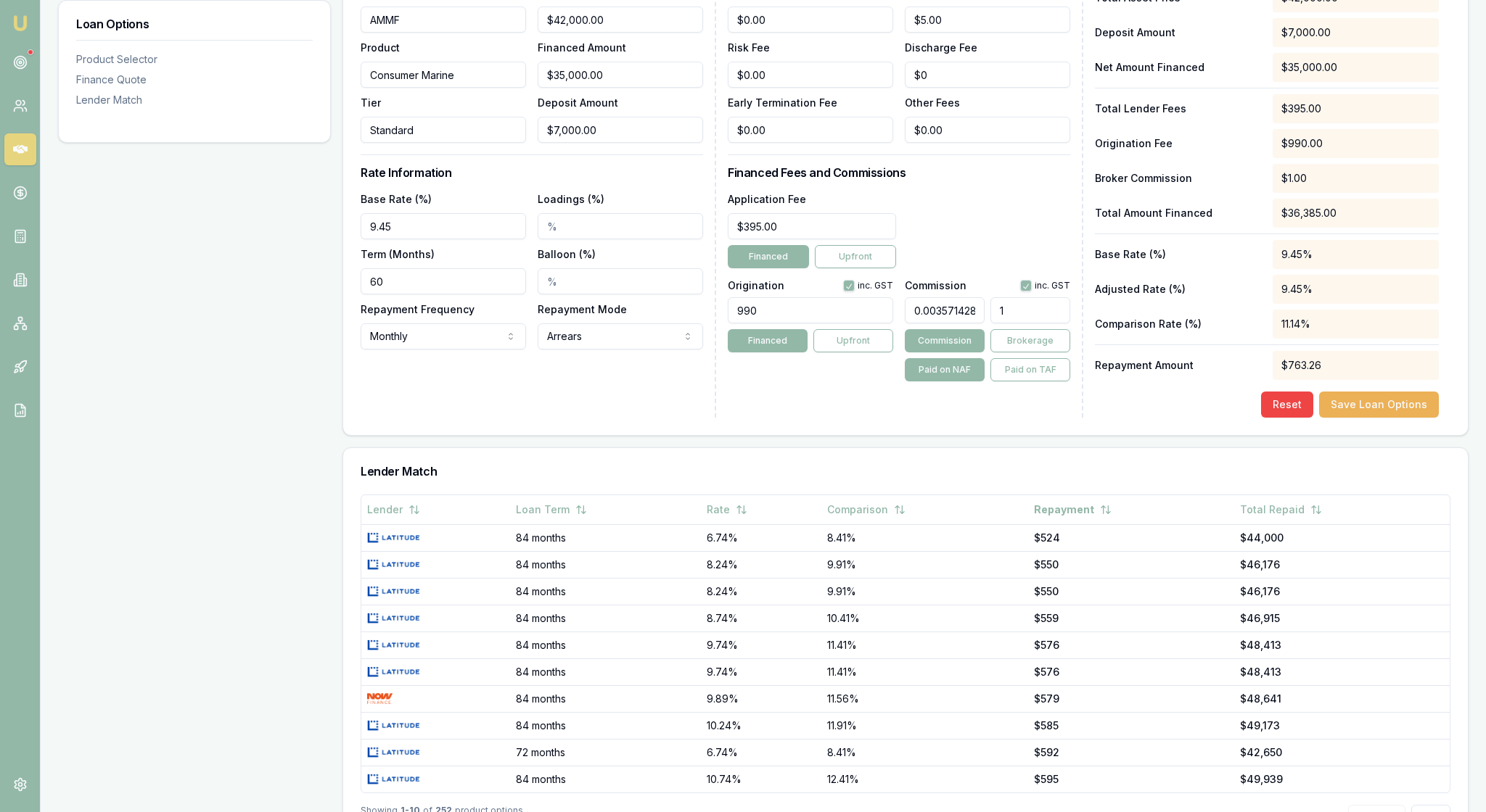
type input "0.06428571428571428"
type input "18"
type input "0.65"
type input "182"
type input "6.5"
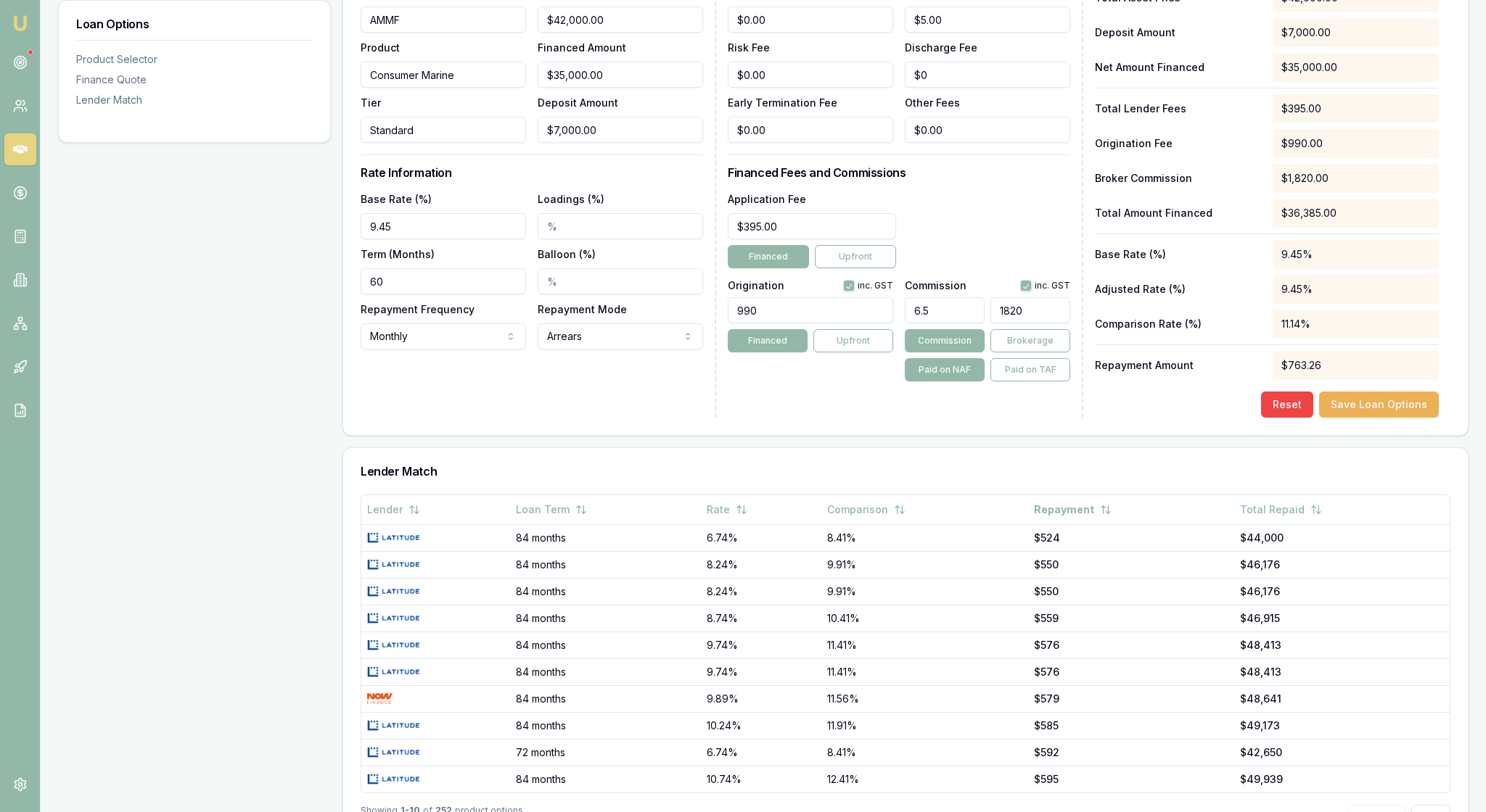
type input "$2,275.00"
drag, startPoint x: 956, startPoint y: 402, endPoint x: 890, endPoint y: 400, distance: 66.0
click at [890, 382] on div "Origination inc. GST 990 Financed Upfront Commission inc. GST 6.5 $2,275.00 Com…" at bounding box center [899, 327] width 342 height 108
type input "$0.00"
type input "0"
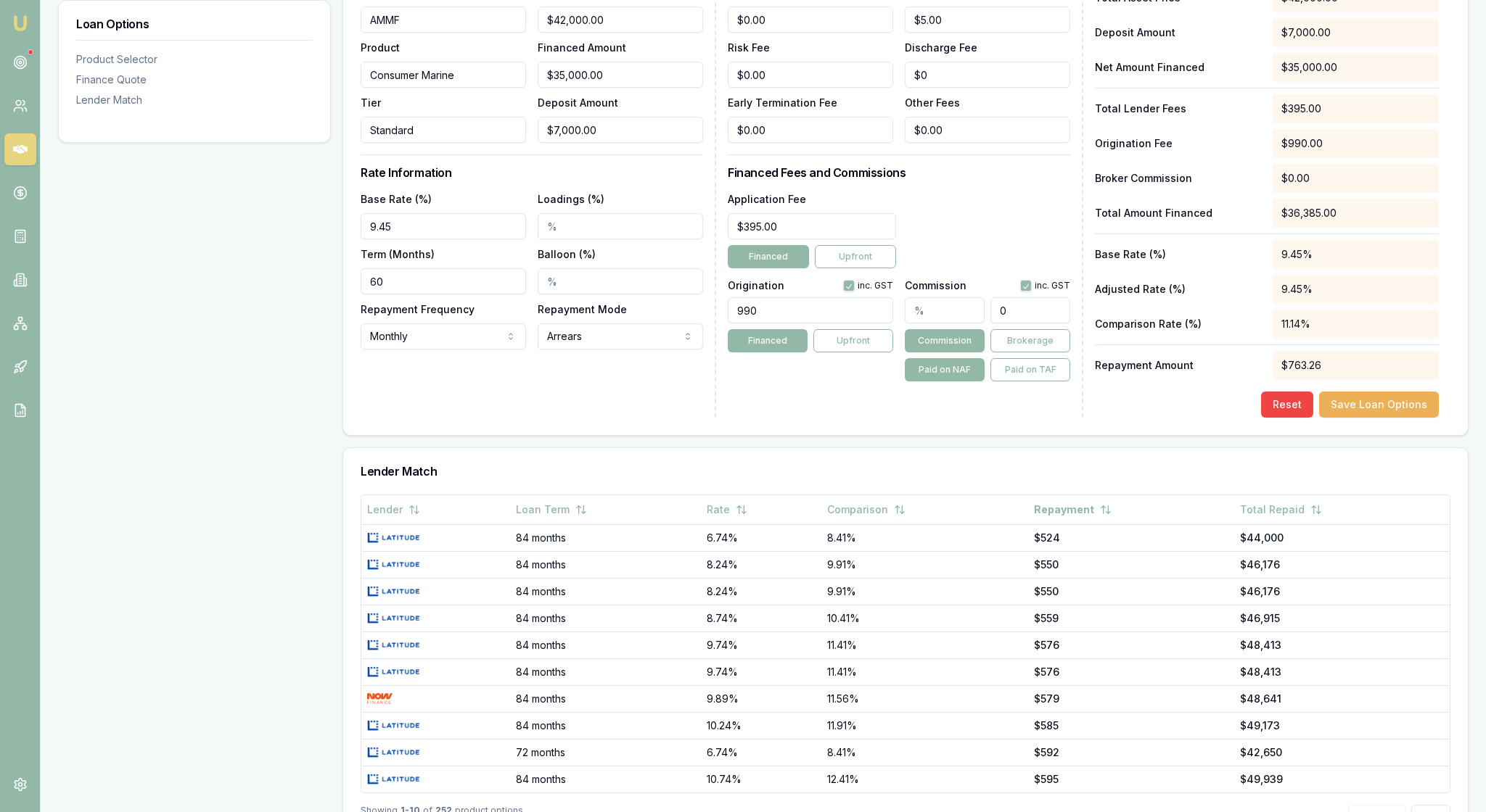
drag, startPoint x: 1049, startPoint y: 403, endPoint x: 975, endPoint y: 403, distance: 74.0
click at [975, 324] on div "0" at bounding box center [987, 307] width 166 height 32
type input "0.0035714285714285718"
type input "1"
type input "0.06428571428571428"
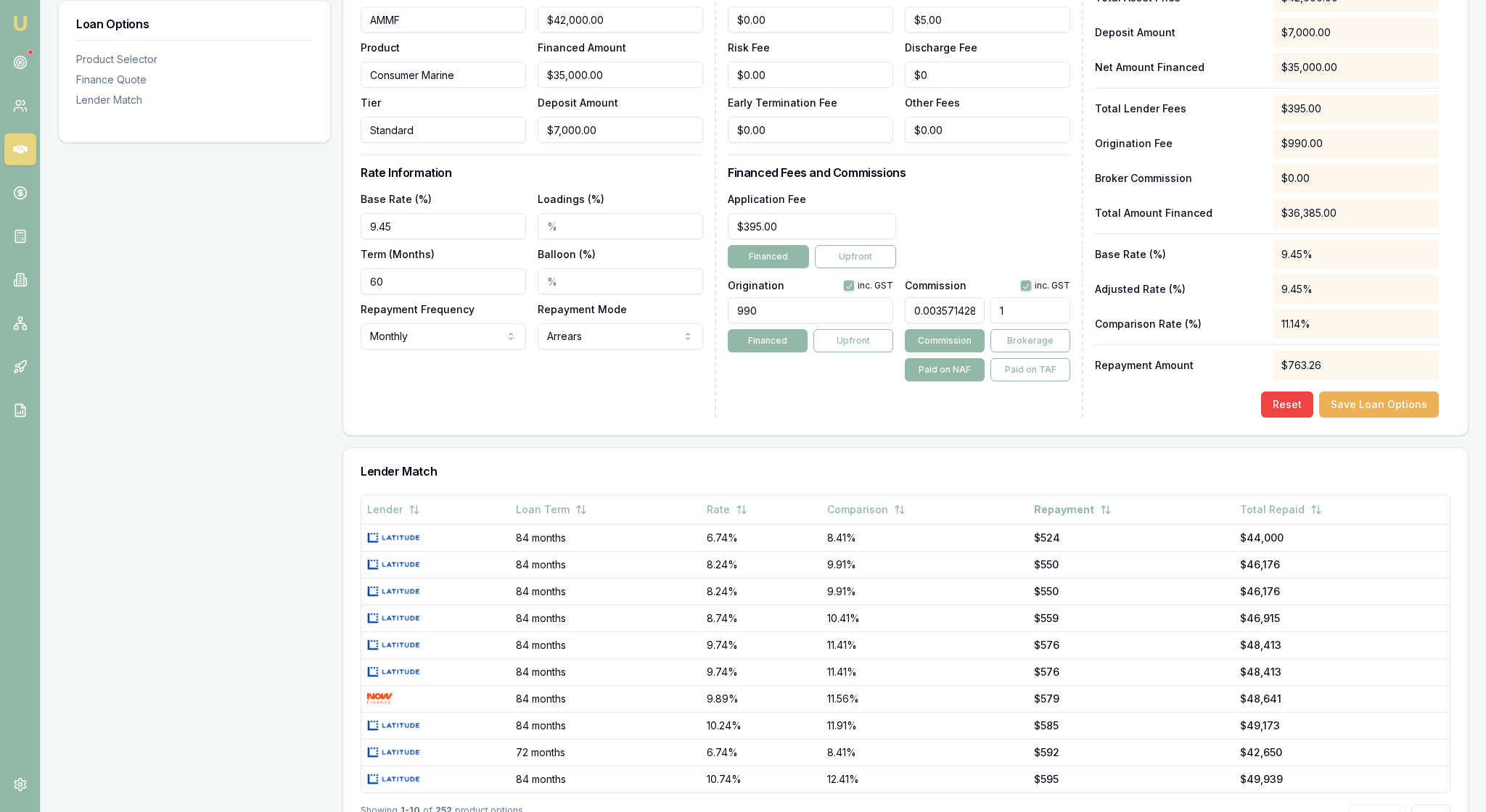
type input "18"
type input "0.65"
type input "182"
type input "6.5"
type input "$2,275.00"
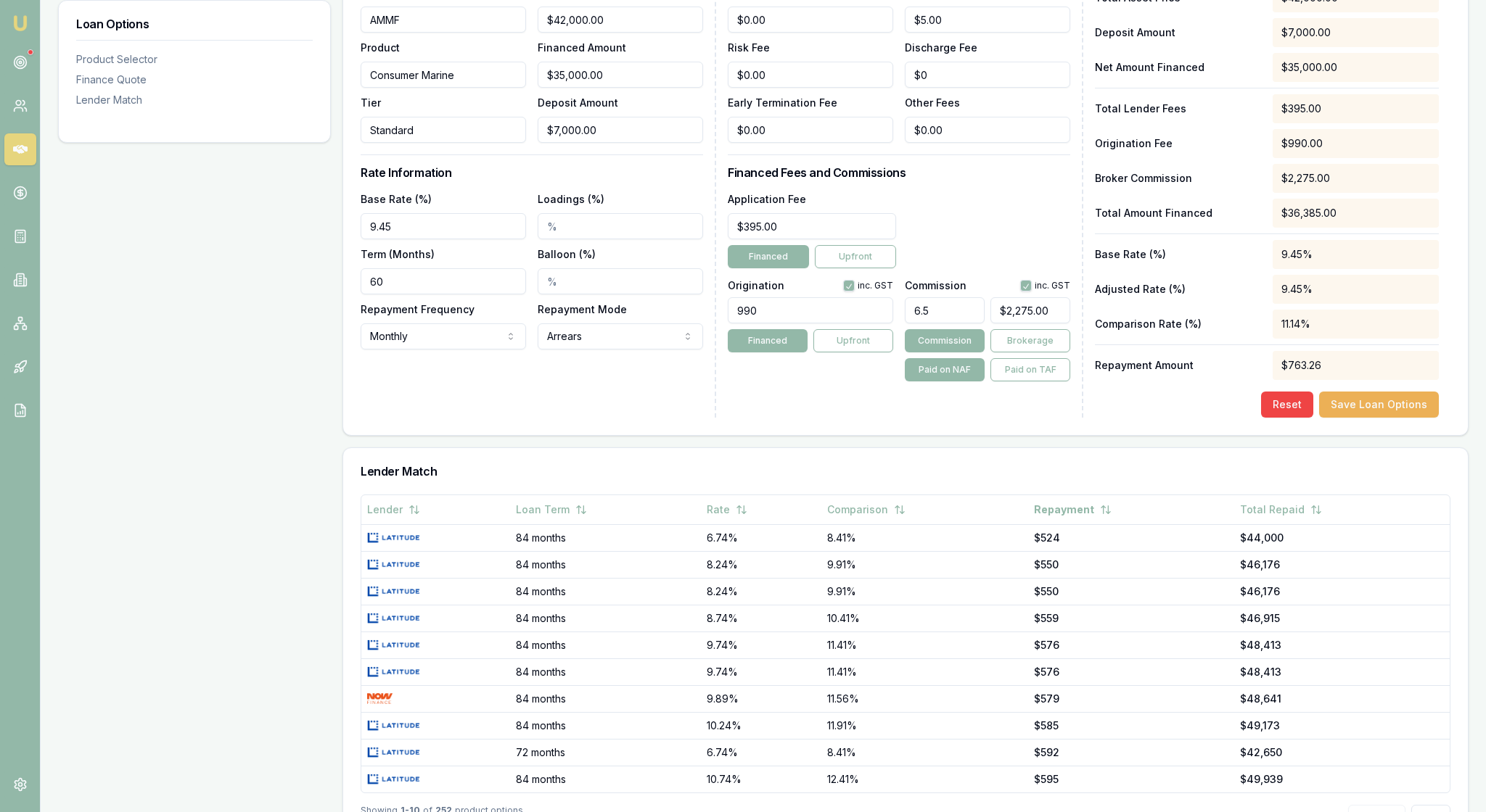
click at [985, 418] on div "Lender Fees PPSR Fee $0.00 Monthly Fee $5.00 Risk Fee $0.00 Discharge Fee $0 Ea…" at bounding box center [905, 192] width 355 height 452
drag, startPoint x: 952, startPoint y: 409, endPoint x: 895, endPoint y: 408, distance: 57.0
click at [895, 382] on div "Origination inc. GST 990 Financed Upfront Commission inc. GST 6.5 $2,275.00 Com…" at bounding box center [899, 327] width 342 height 108
type input "6"
type input "$2,100.00"
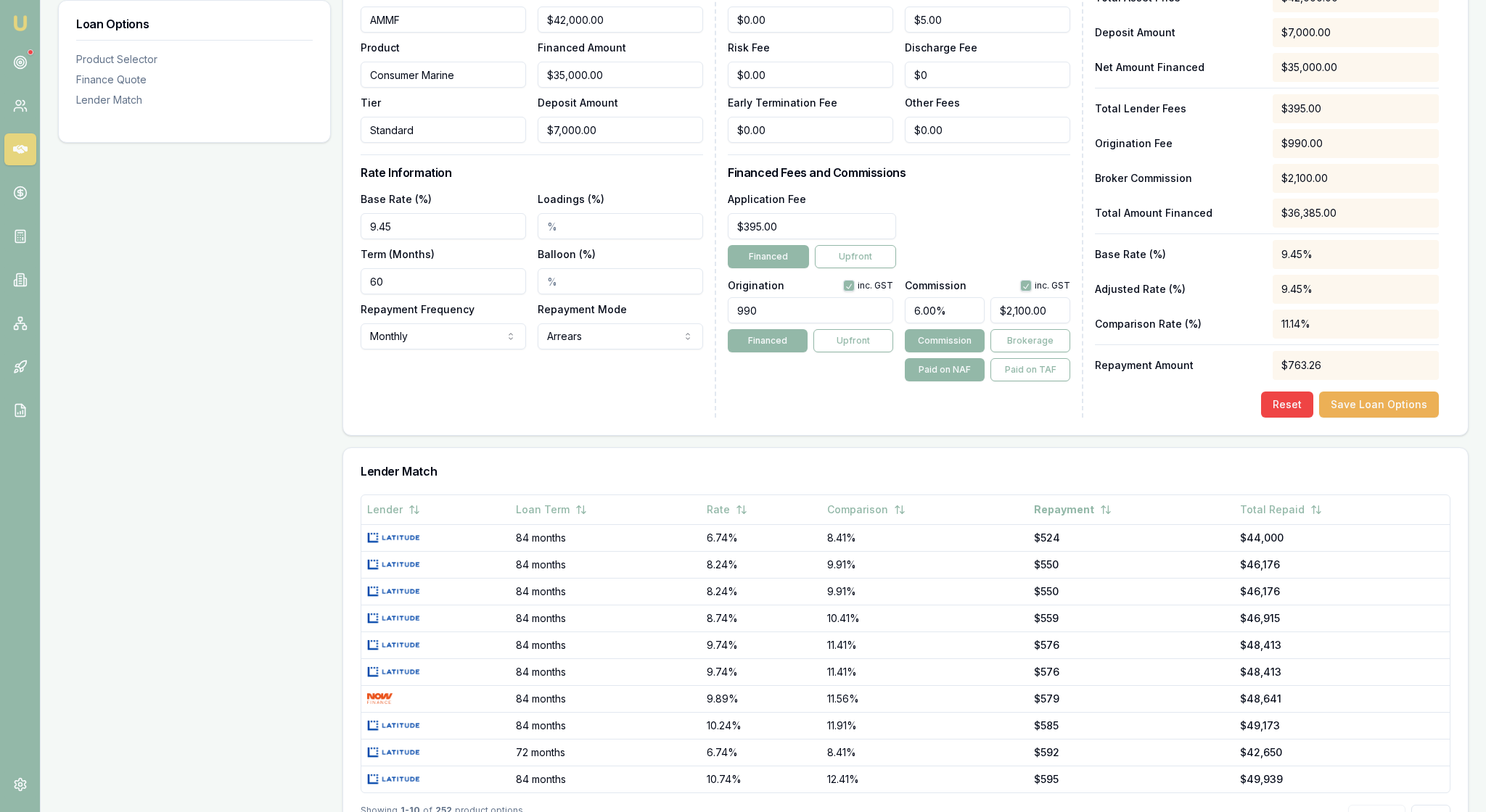
click at [966, 418] on div "Lender Fees PPSR Fee $0.00 Monthly Fee $5.00 Risk Fee $0.00 Discharge Fee $0 Ea…" at bounding box center [905, 192] width 355 height 452
click at [1010, 269] on div "Application Fee $395.00 Financed Upfront" at bounding box center [899, 229] width 342 height 78
click at [1020, 269] on div "Application Fee $395.00 Financed Upfront" at bounding box center [899, 229] width 342 height 78
drag, startPoint x: 973, startPoint y: 406, endPoint x: 900, endPoint y: 406, distance: 73.0
click at [900, 382] on div "Origination inc. GST 990 Financed Upfront Commission inc. GST 6.00% $2,100.00 C…" at bounding box center [899, 327] width 342 height 108
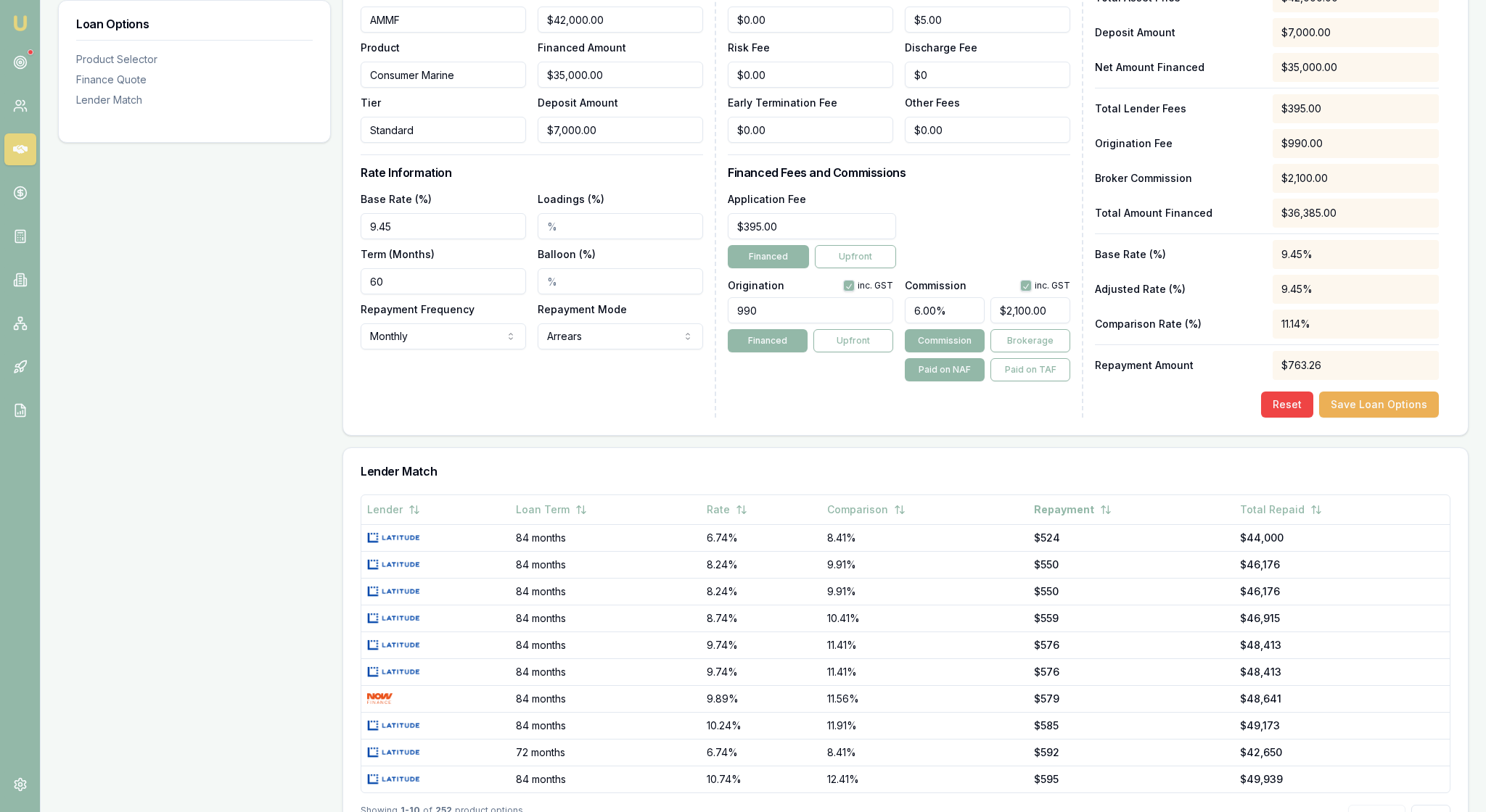
type input "5"
type input "$1,750.00"
type input "5.5"
type input "$1,925.00"
click at [997, 418] on div "Lender Fees PPSR Fee $0.00 Monthly Fee $5.00 Risk Fee $0.00 Discharge Fee $0 Ea…" at bounding box center [905, 192] width 355 height 452
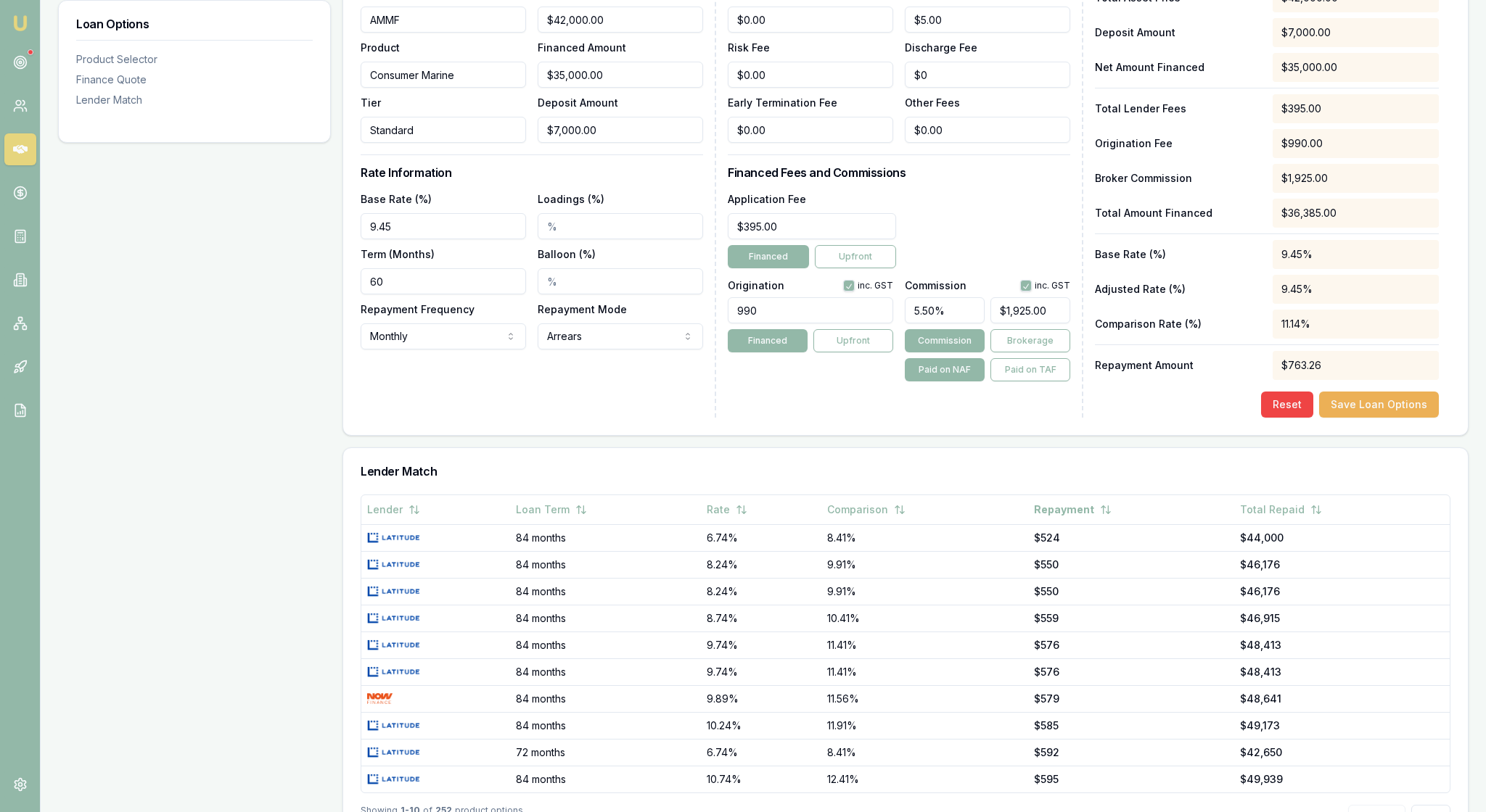
drag, startPoint x: 966, startPoint y: 405, endPoint x: 907, endPoint y: 402, distance: 59.1
click at [907, 324] on input "5.50%" at bounding box center [944, 310] width 80 height 26
type input "5"
type input "$1,750.00"
type input "5.2"
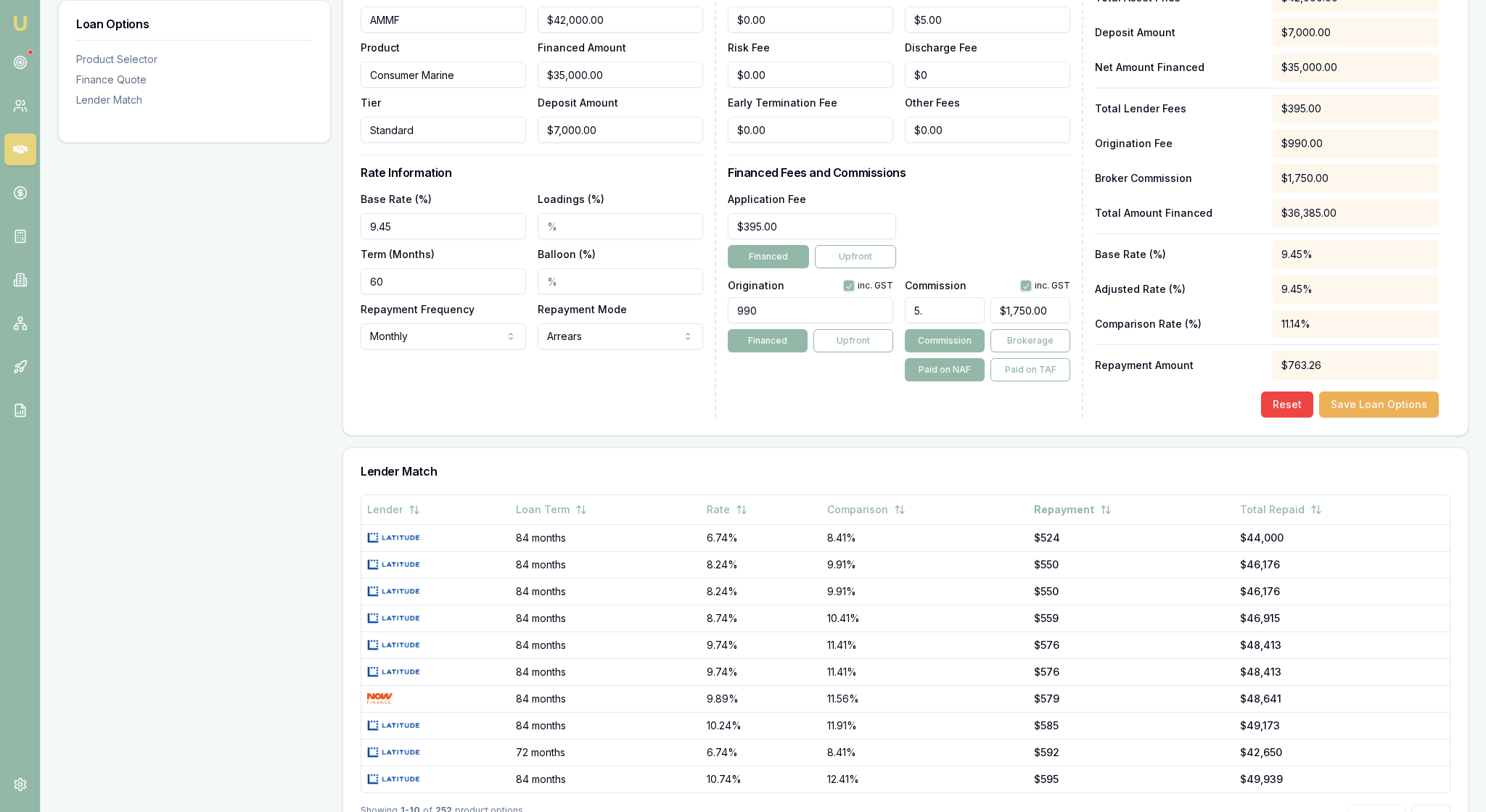
type input "$1,820.00"
type input "5.25"
type input "$1,837.50"
click at [968, 418] on div "Lender Fees PPSR Fee $0.00 Monthly Fee $5.00 Risk Fee $0.00 Discharge Fee $0 Ea…" at bounding box center [905, 192] width 355 height 452
drag, startPoint x: 970, startPoint y: 409, endPoint x: 900, endPoint y: 406, distance: 70.1
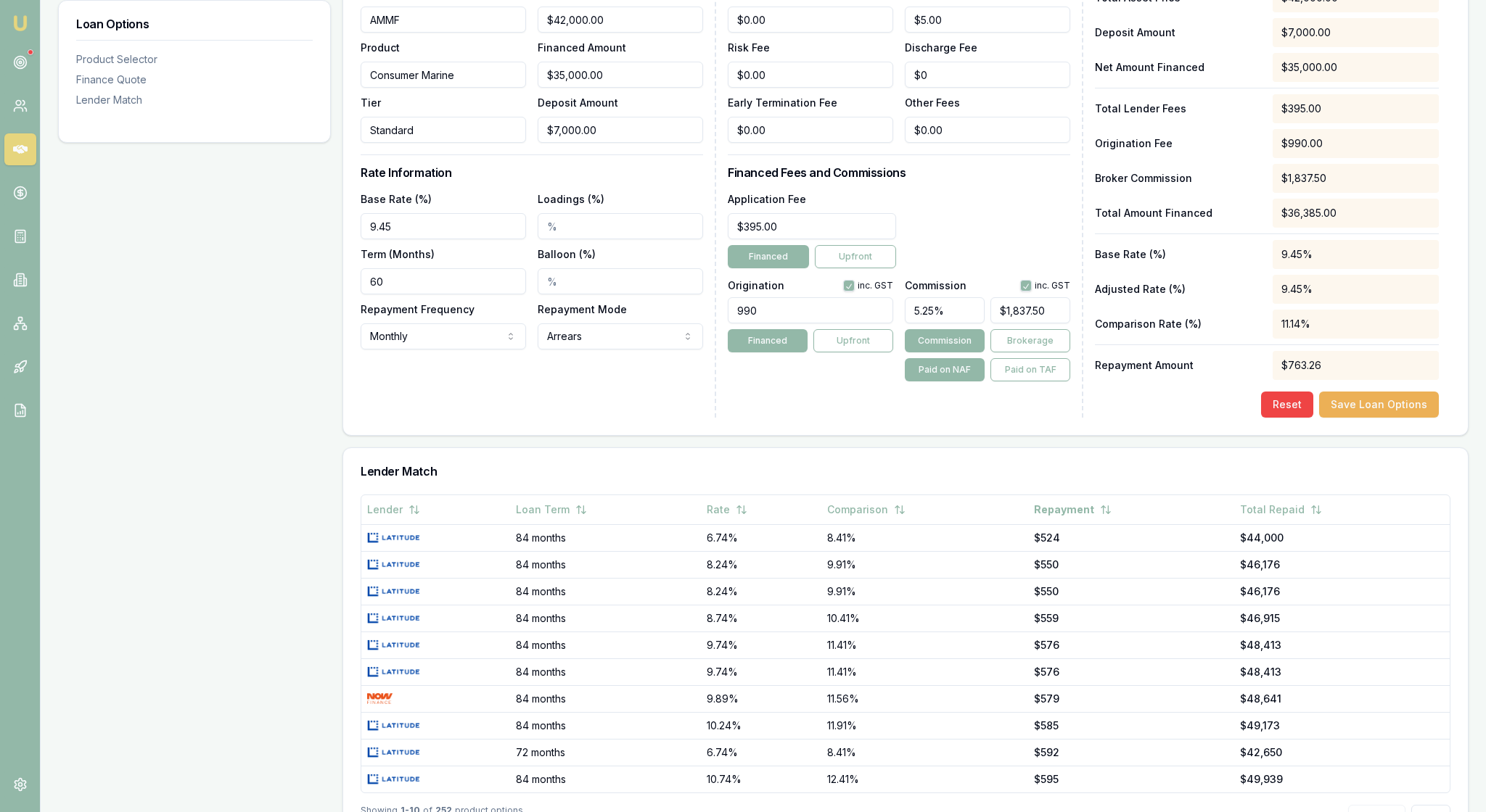
click at [900, 382] on div "Origination inc. GST 990 Financed Upfront Commission inc. GST 5.25% $1,837.50 C…" at bounding box center [899, 327] width 342 height 108
type input "5"
type input "$1,750.00"
type input "5.2"
type input "$1,820.00"
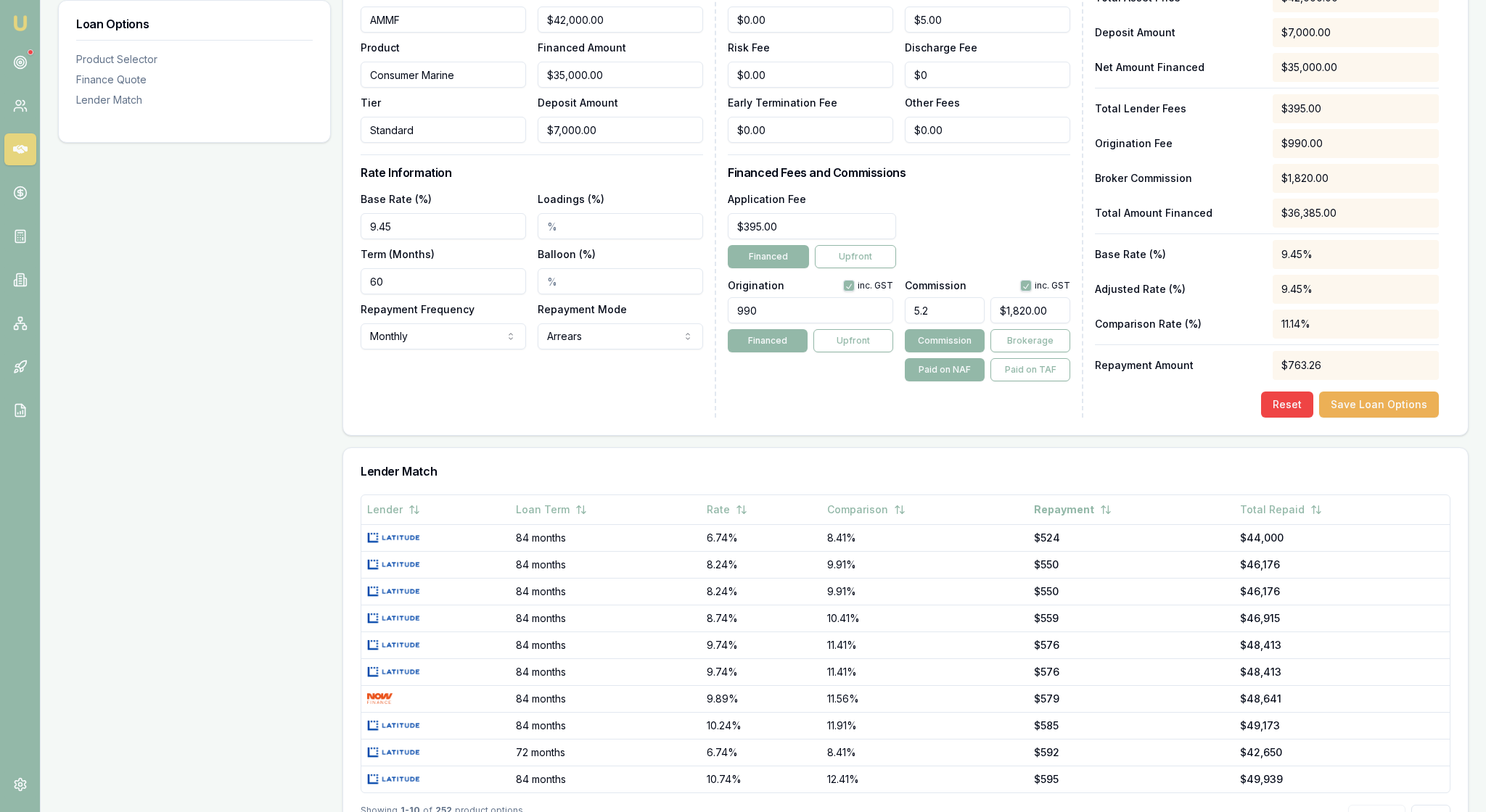
type input "5.20%"
click at [988, 418] on div "Lender Fees PPSR Fee $0.00 Monthly Fee $5.00 Risk Fee $0.00 Discharge Fee $0 Ea…" at bounding box center [905, 192] width 355 height 452
click at [1365, 418] on button "Save Loan Options" at bounding box center [1379, 405] width 120 height 26
click at [1000, 418] on div "Lender Fees PPSR Fee $0.00 Monthly Fee $5.00 Risk Fee $0.00 Discharge Fee $0 Ea…" at bounding box center [905, 192] width 355 height 452
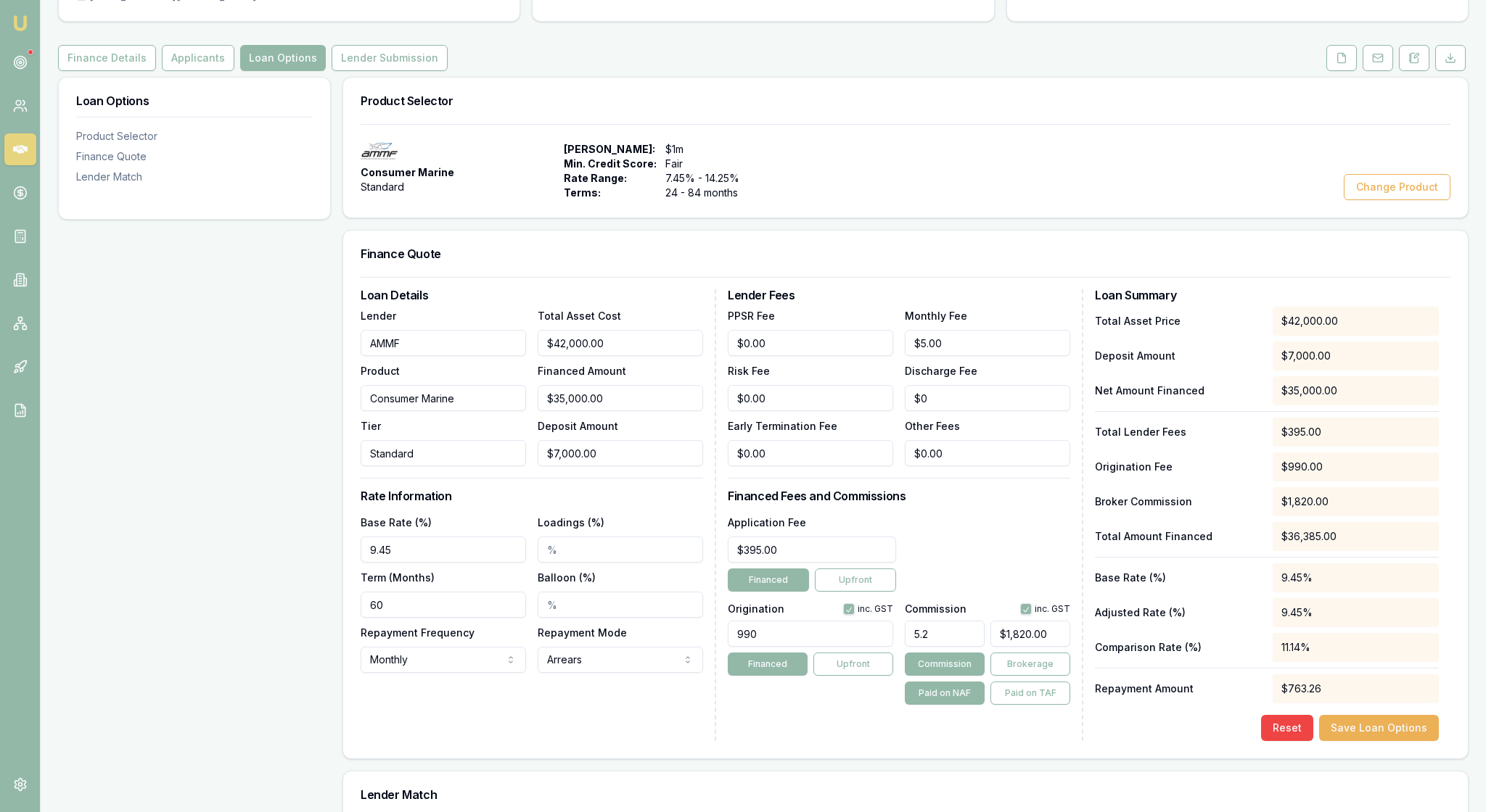
scroll to position [226, 0]
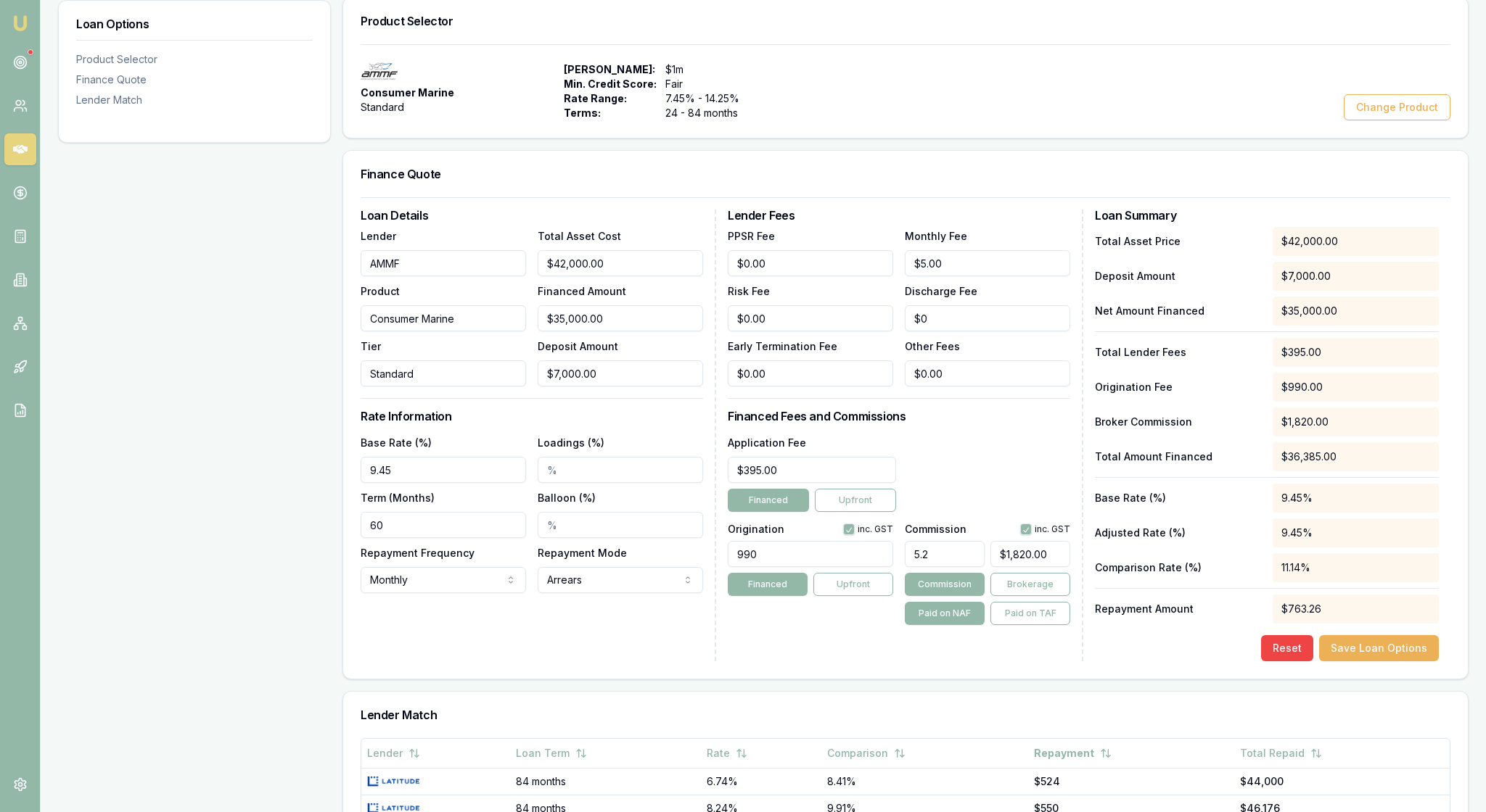
drag, startPoint x: 425, startPoint y: 560, endPoint x: 359, endPoint y: 556, distance: 66.1
click at [359, 556] on div "Loan Details Lender AMMF Product Consumer Marine Tier Standard Total Asset Cost…" at bounding box center [905, 438] width 1124 height 481
type input "7.45%"
click at [571, 483] on input "Loadings (%)" at bounding box center [620, 470] width 166 height 26
type input "2.00%"
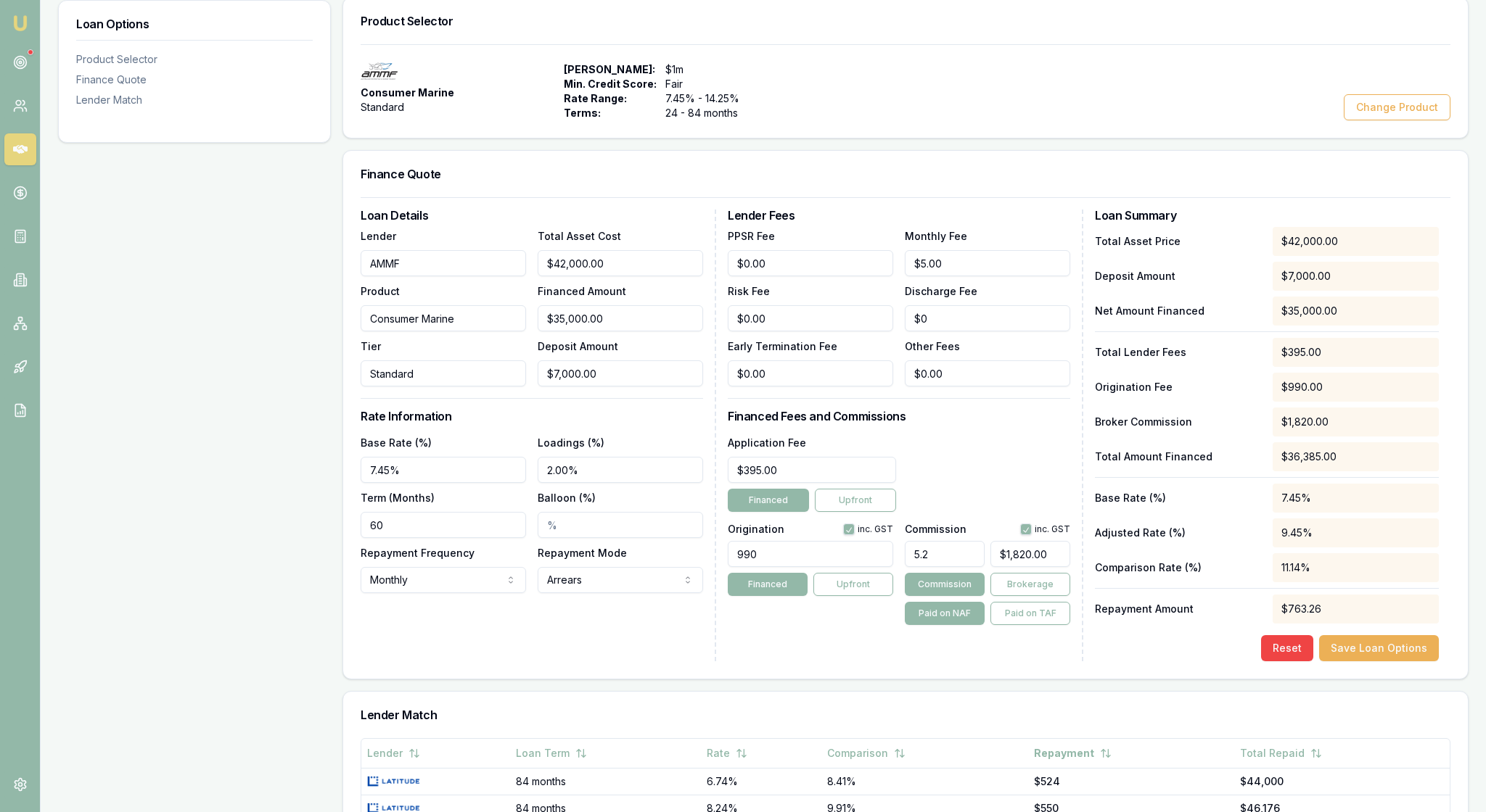
click at [640, 422] on h3 "Rate Information" at bounding box center [532, 416] width 342 height 12
click at [1388, 662] on button "Save Loan Options" at bounding box center [1379, 649] width 120 height 26
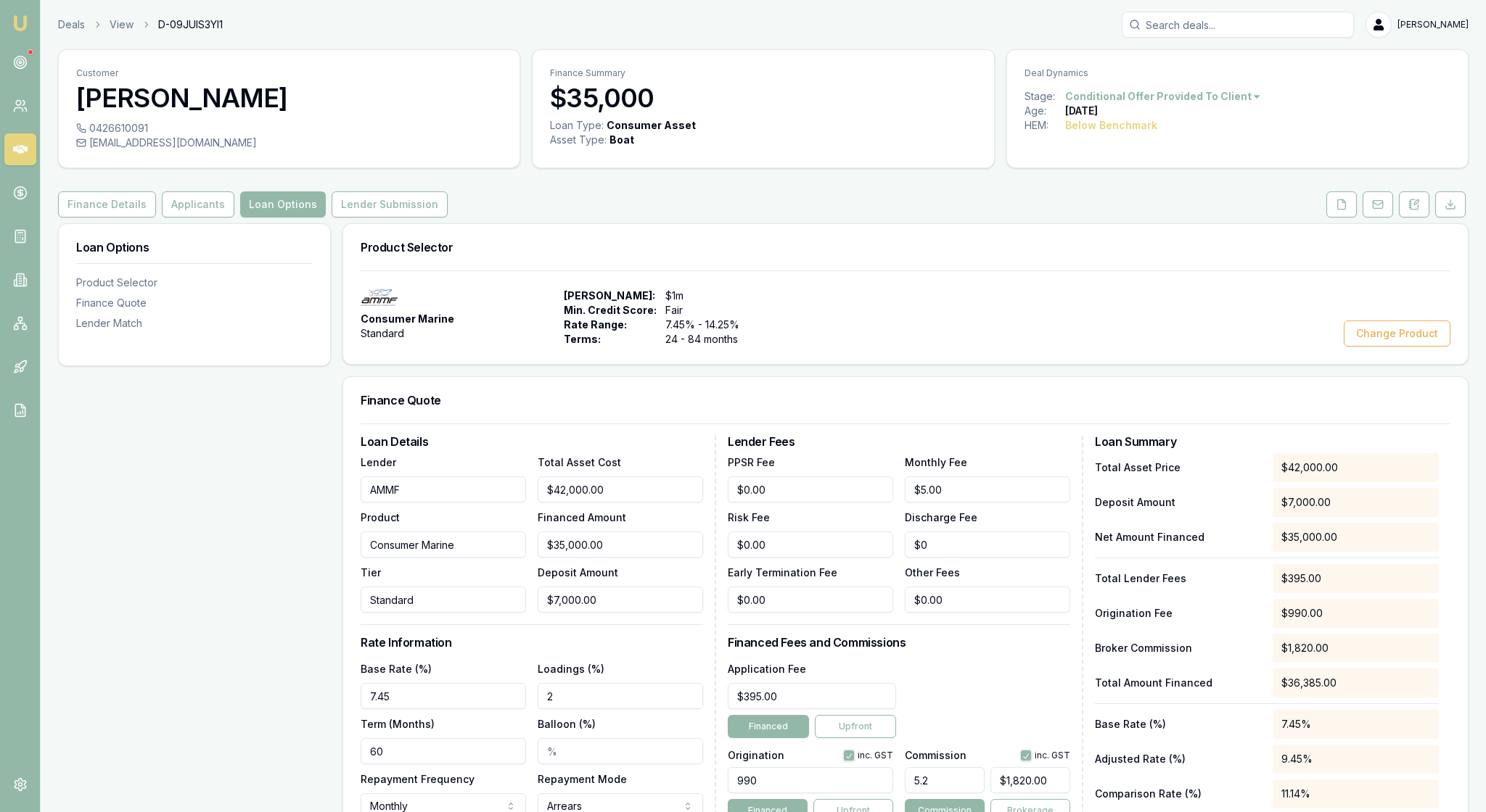
scroll to position [0, 0]
click at [448, 218] on button "Lender Submission" at bounding box center [390, 204] width 116 height 26
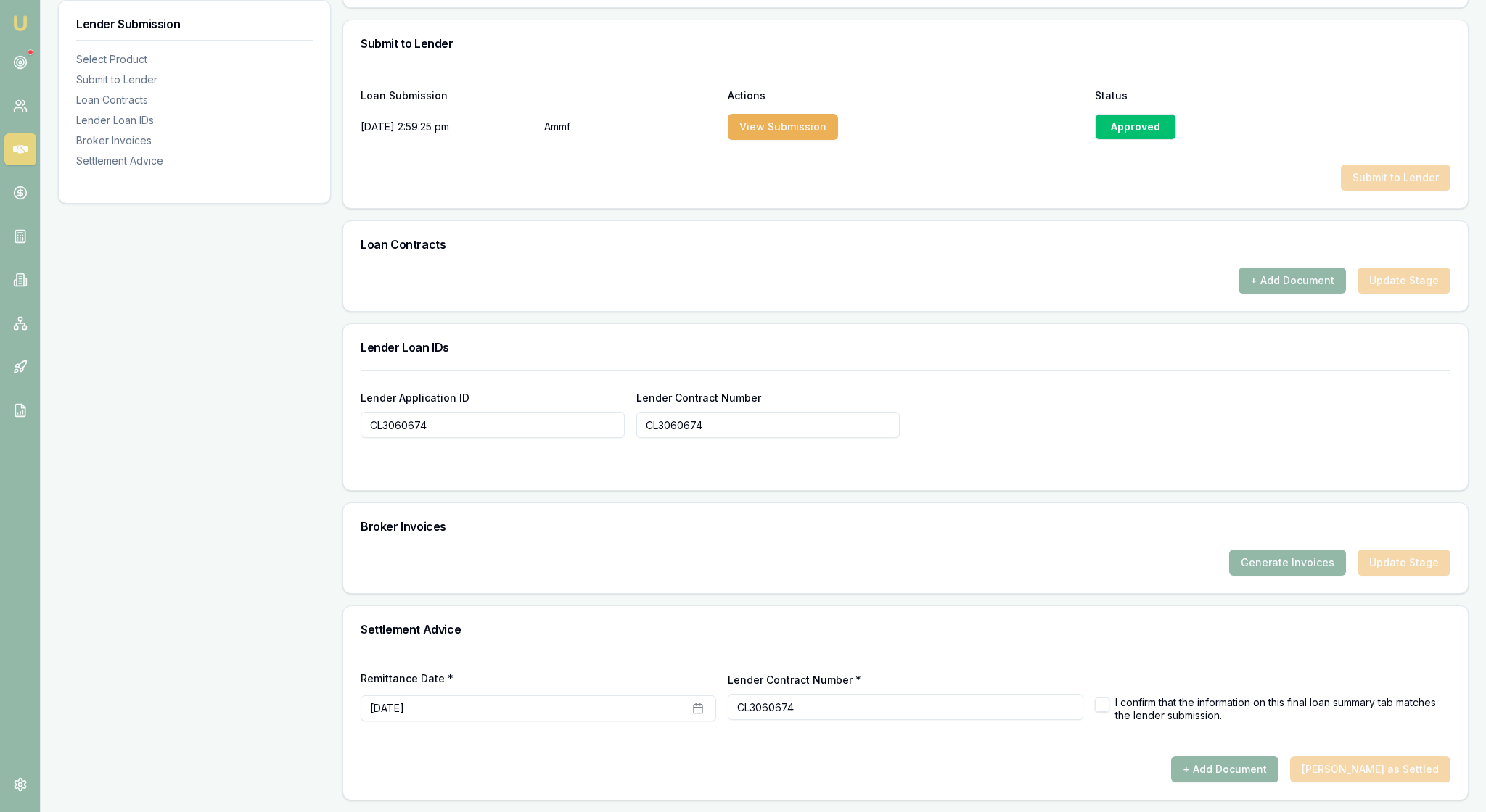
scroll to position [730, 0]
click at [952, 268] on div "Loan Contracts" at bounding box center [905, 245] width 1124 height 46
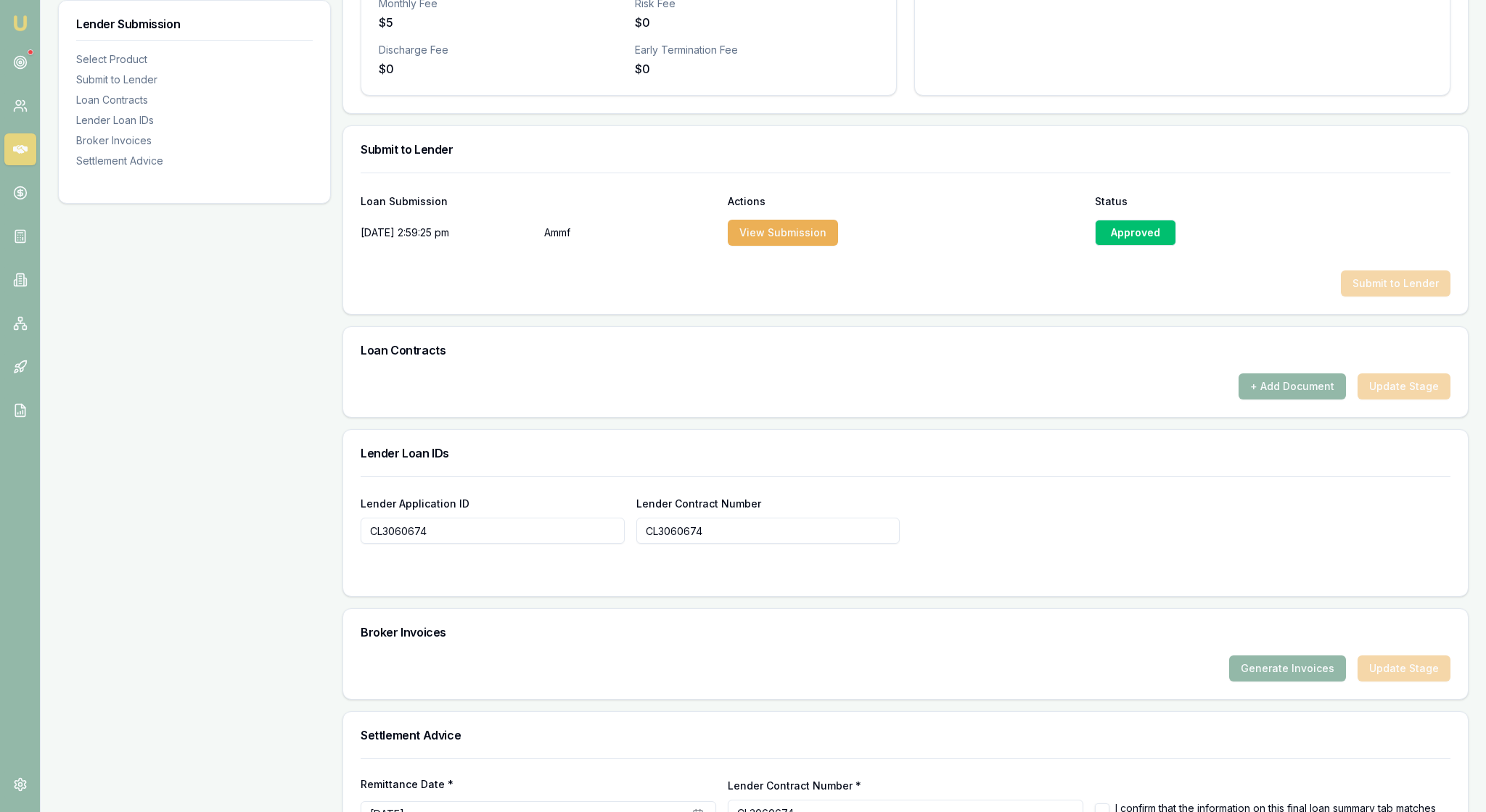
scroll to position [598, 0]
